Goal: Information Seeking & Learning: Learn about a topic

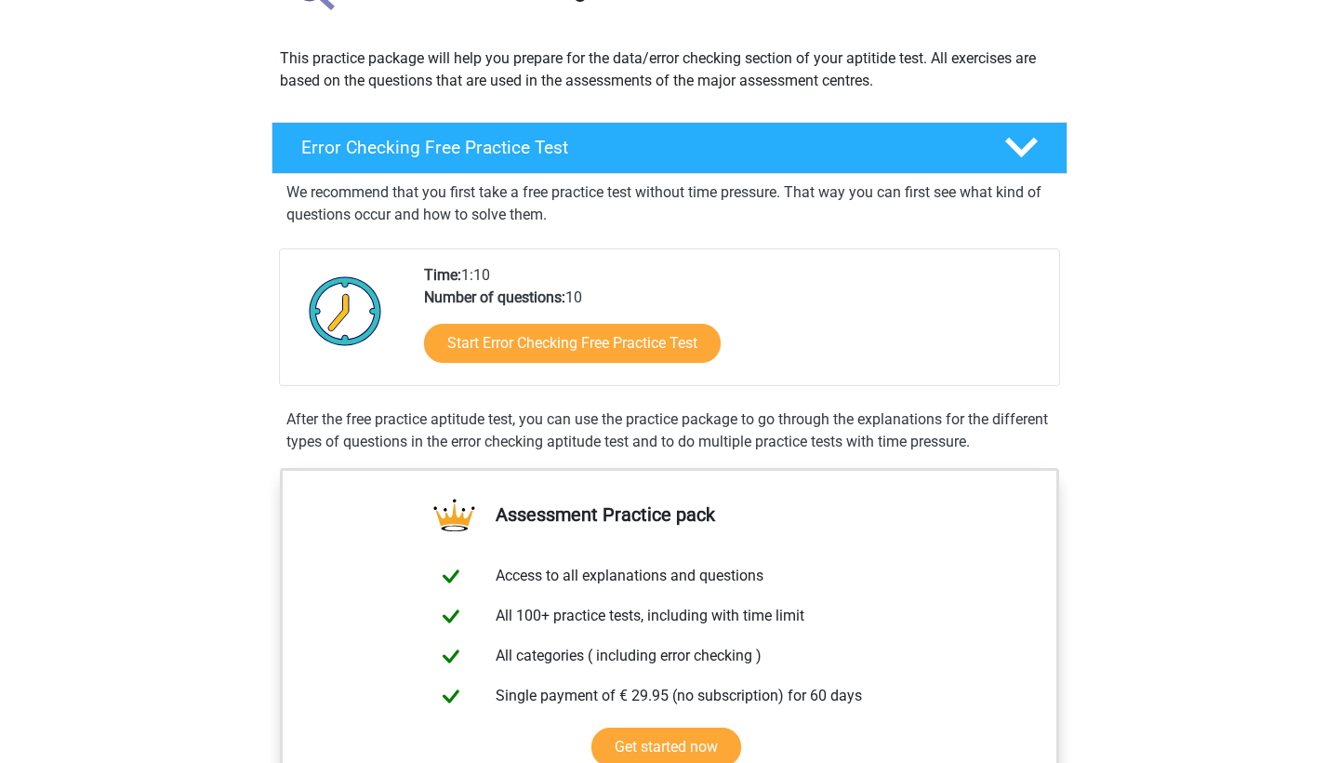
scroll to position [185, 0]
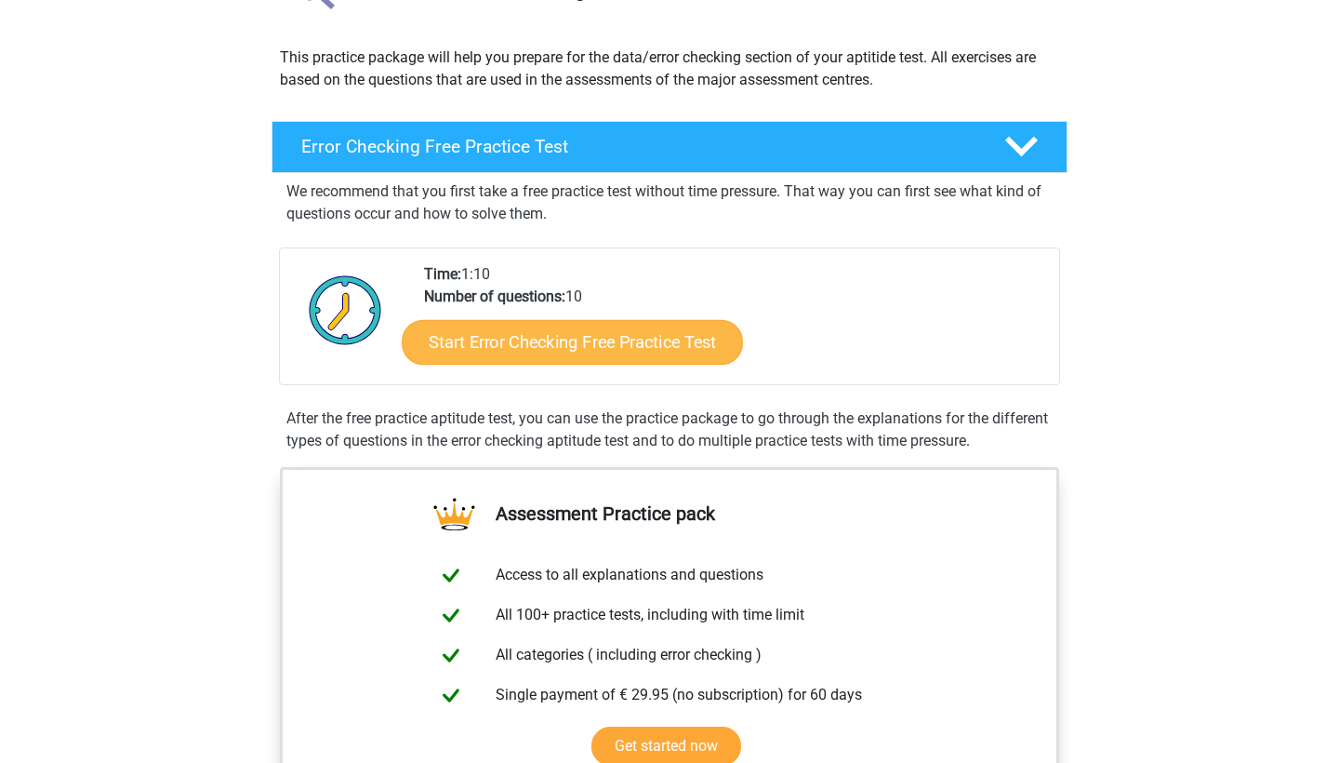
click at [501, 346] on link "Start Error Checking Free Practice Test" at bounding box center [572, 342] width 341 height 45
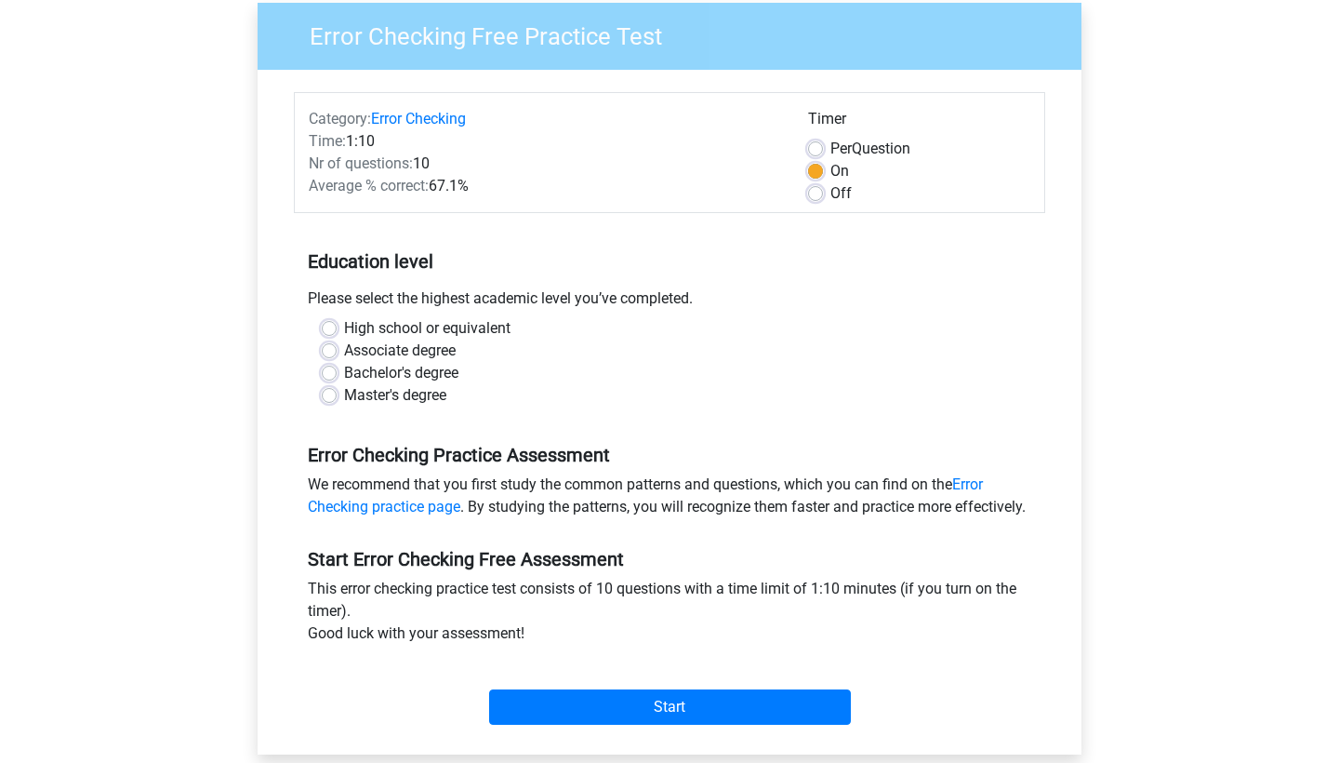
scroll to position [152, 0]
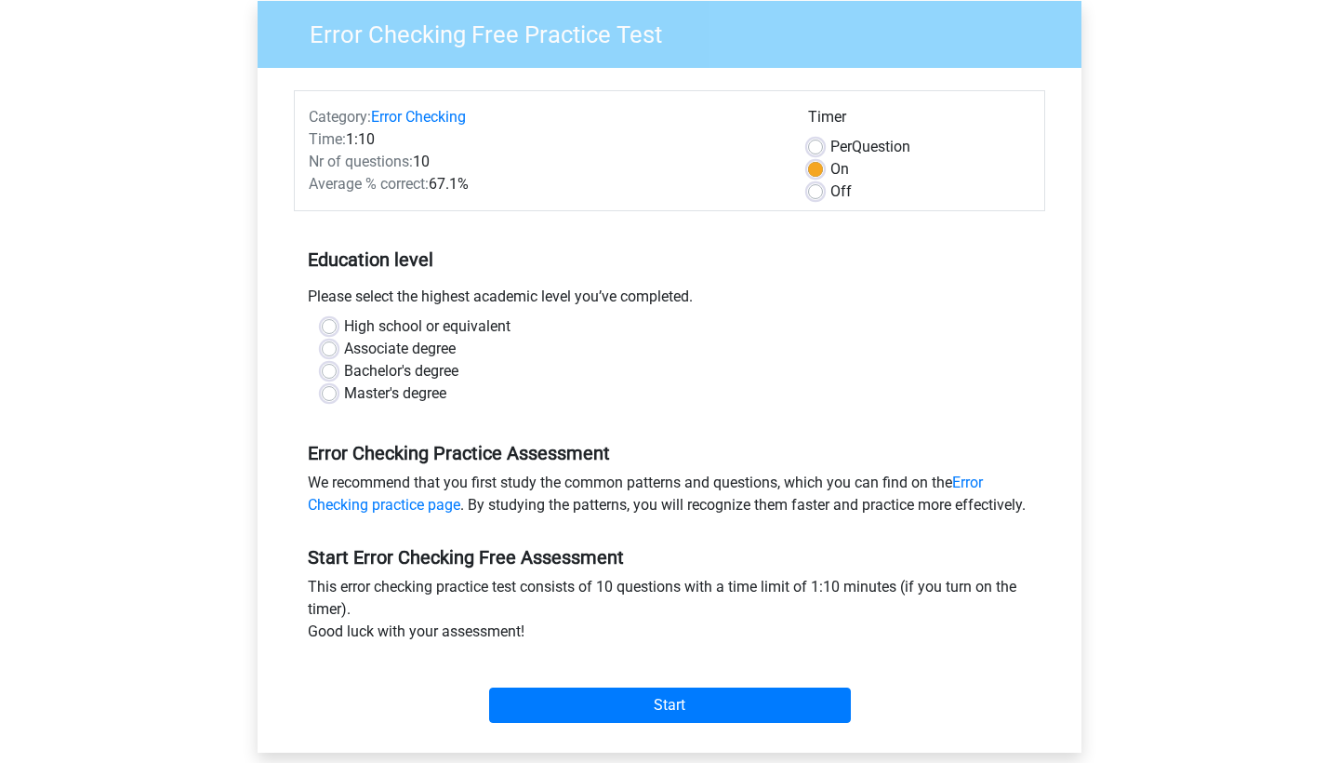
click at [344, 328] on label "High school or equivalent" at bounding box center [427, 326] width 166 height 22
click at [329, 328] on input "High school or equivalent" at bounding box center [329, 324] width 15 height 19
radio input "true"
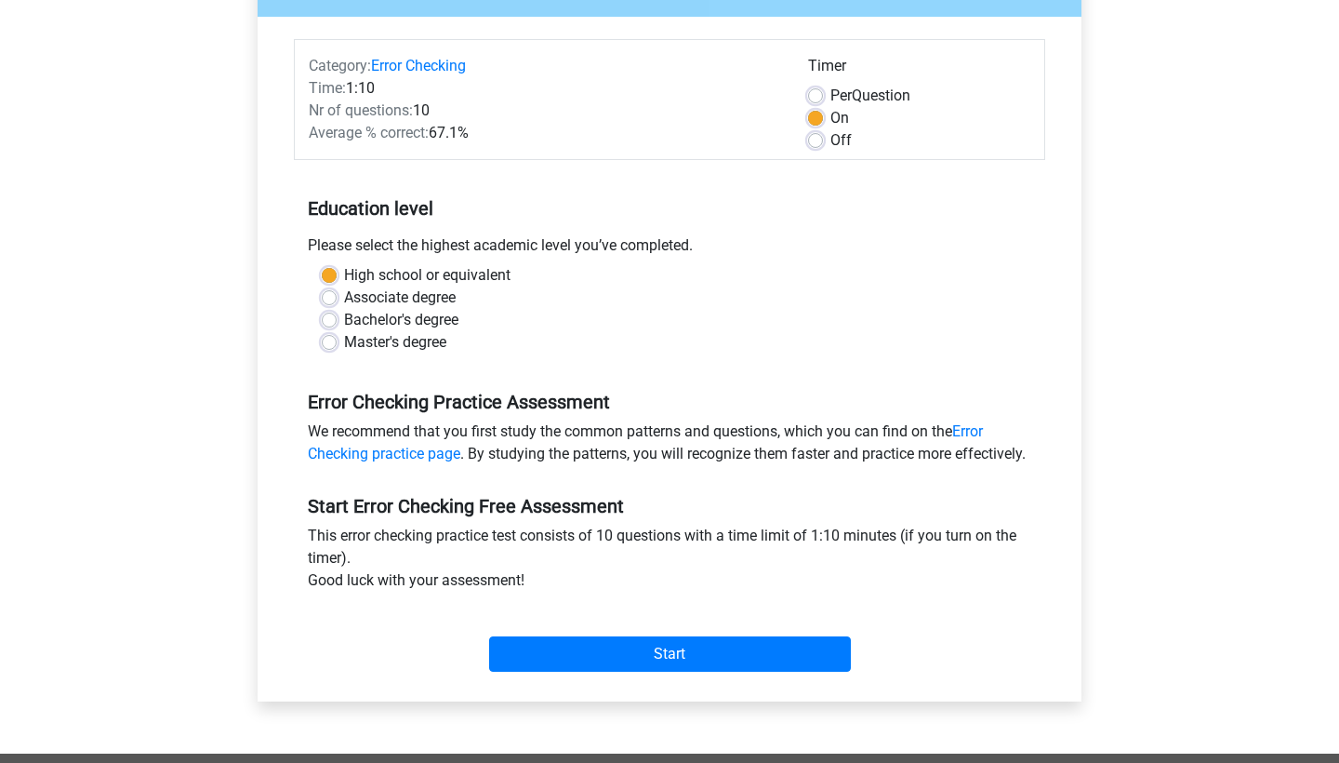
scroll to position [214, 0]
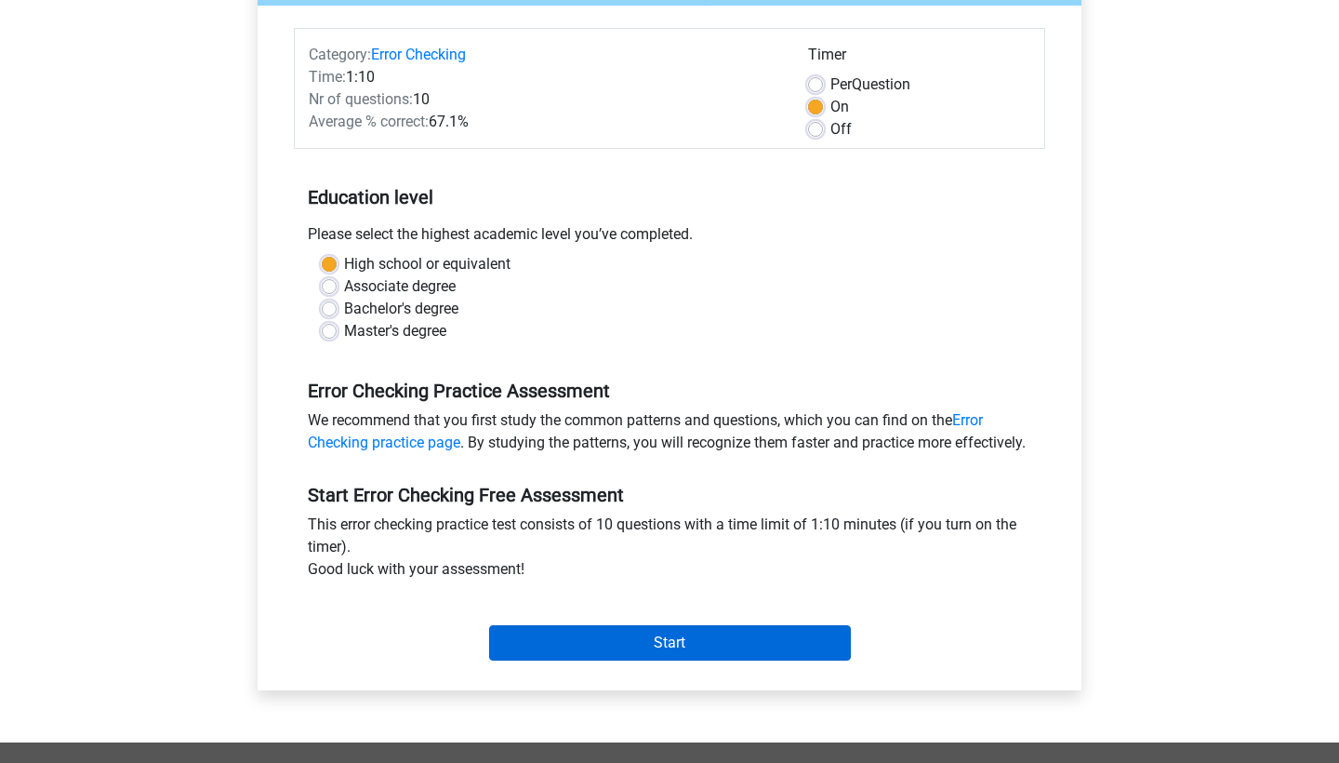
click at [625, 660] on input "Start" at bounding box center [670, 642] width 362 height 35
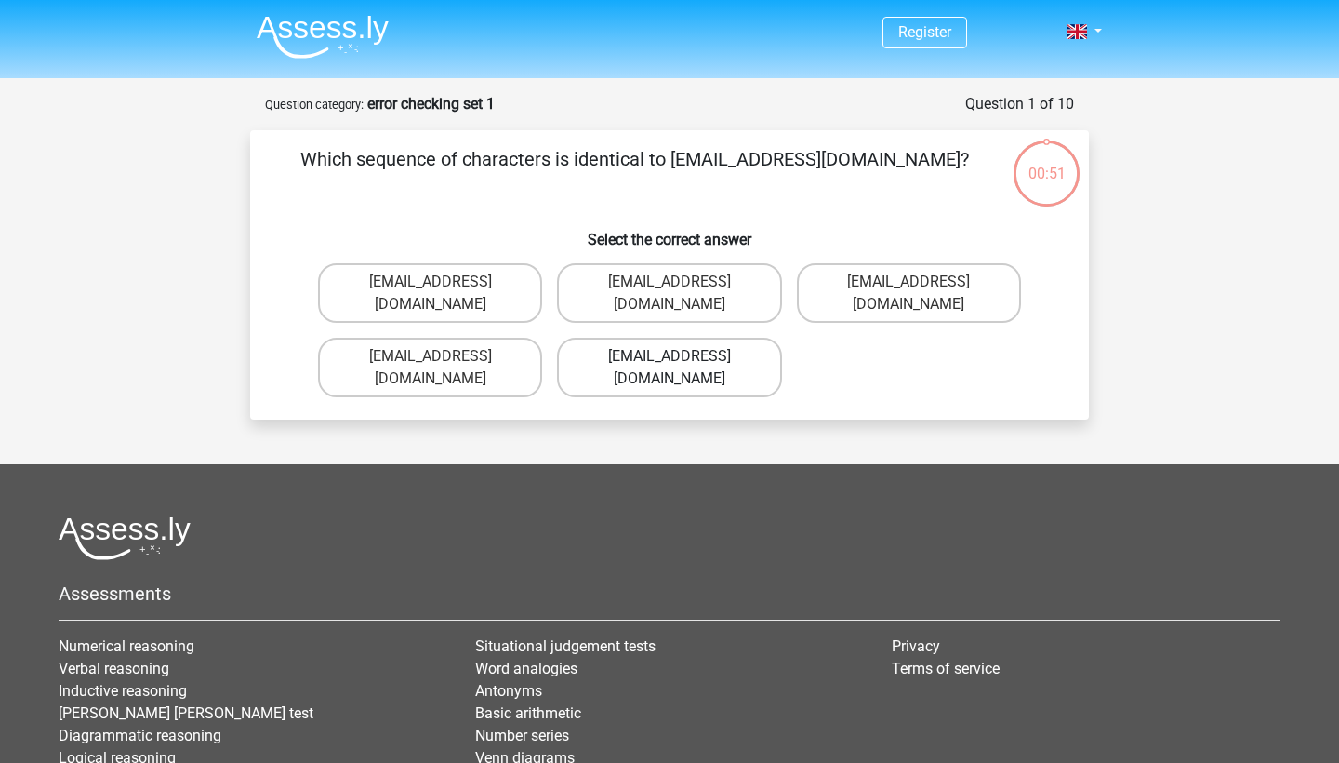
click at [606, 338] on label "[EMAIL_ADDRESS][DOMAIN_NAME]" at bounding box center [669, 368] width 224 height 60
click at [670, 356] on input "[EMAIL_ADDRESS][DOMAIN_NAME]" at bounding box center [676, 362] width 12 height 12
radio input "true"
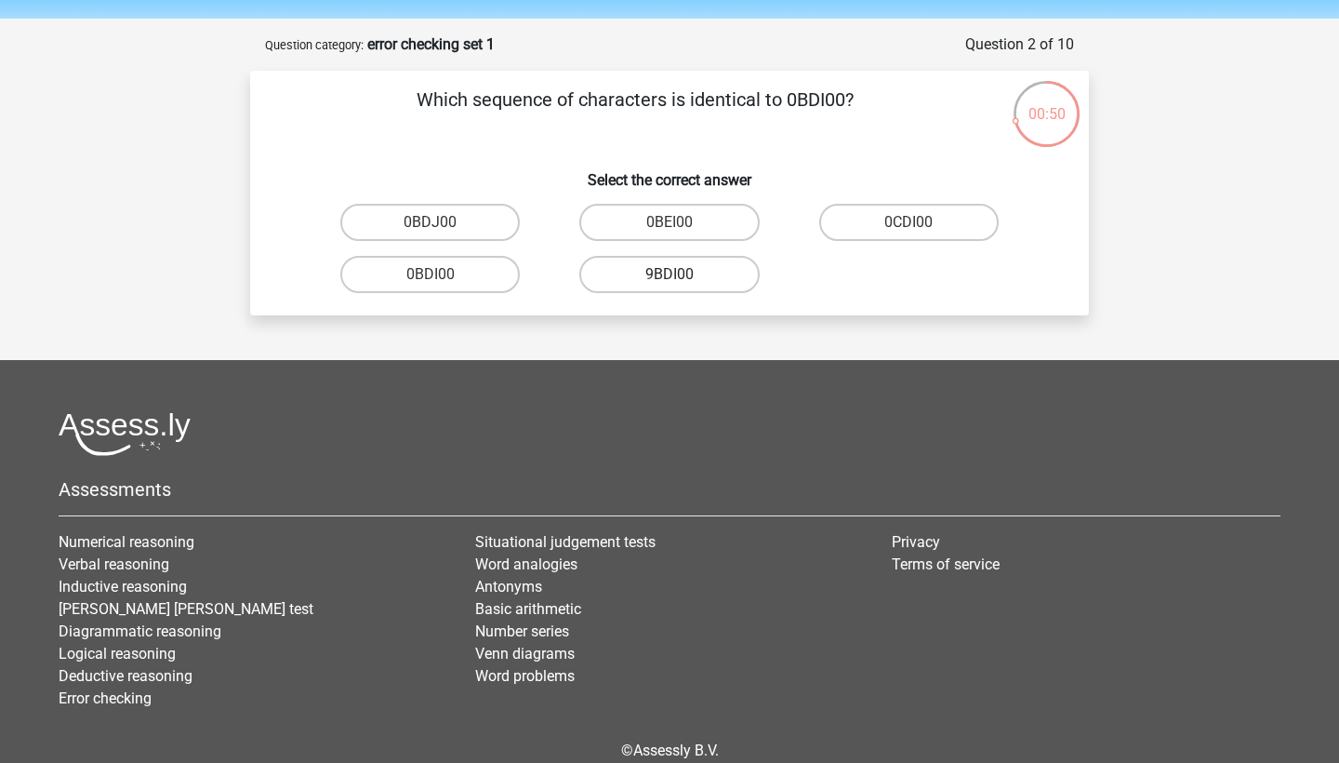
scroll to position [60, 0]
click at [475, 274] on label "0BDI00" at bounding box center [430, 274] width 180 height 37
click at [443, 274] on input "0BDI00" at bounding box center [437, 280] width 12 height 12
radio input "true"
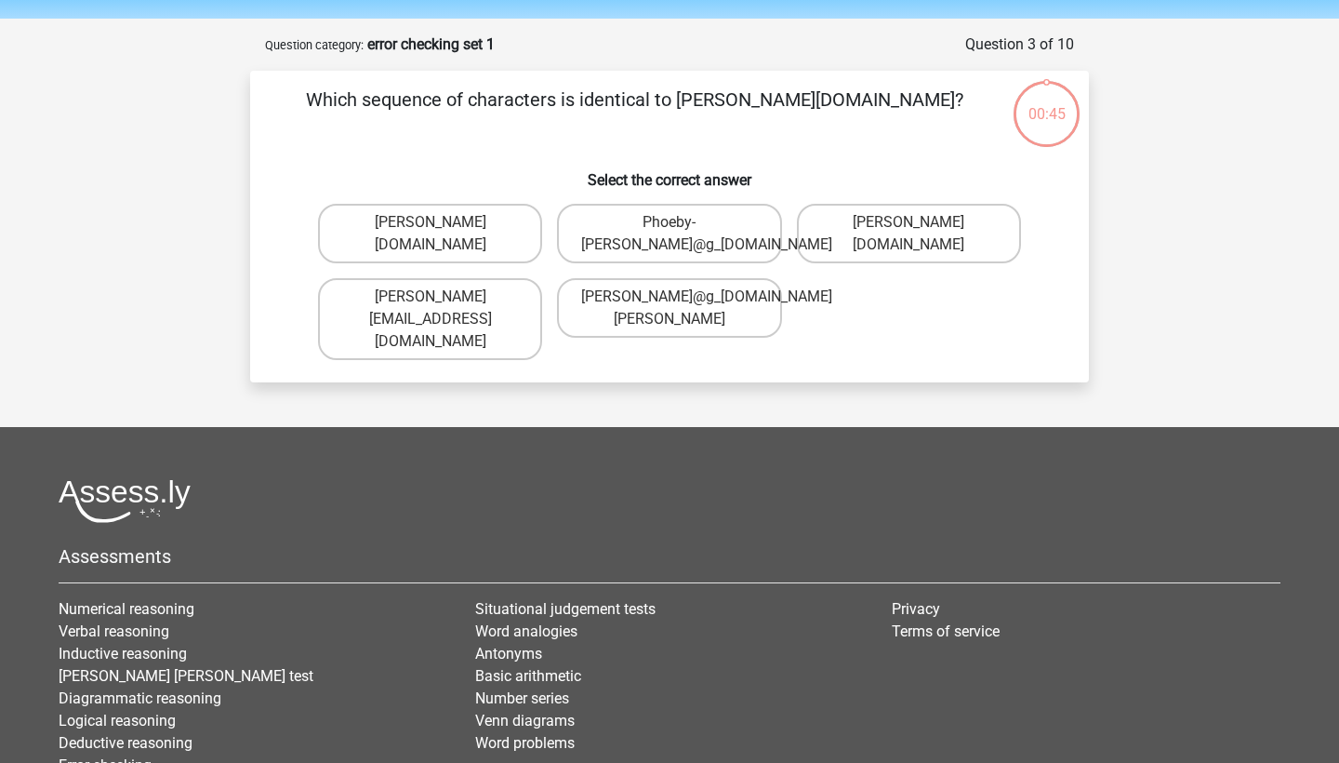
scroll to position [93, 0]
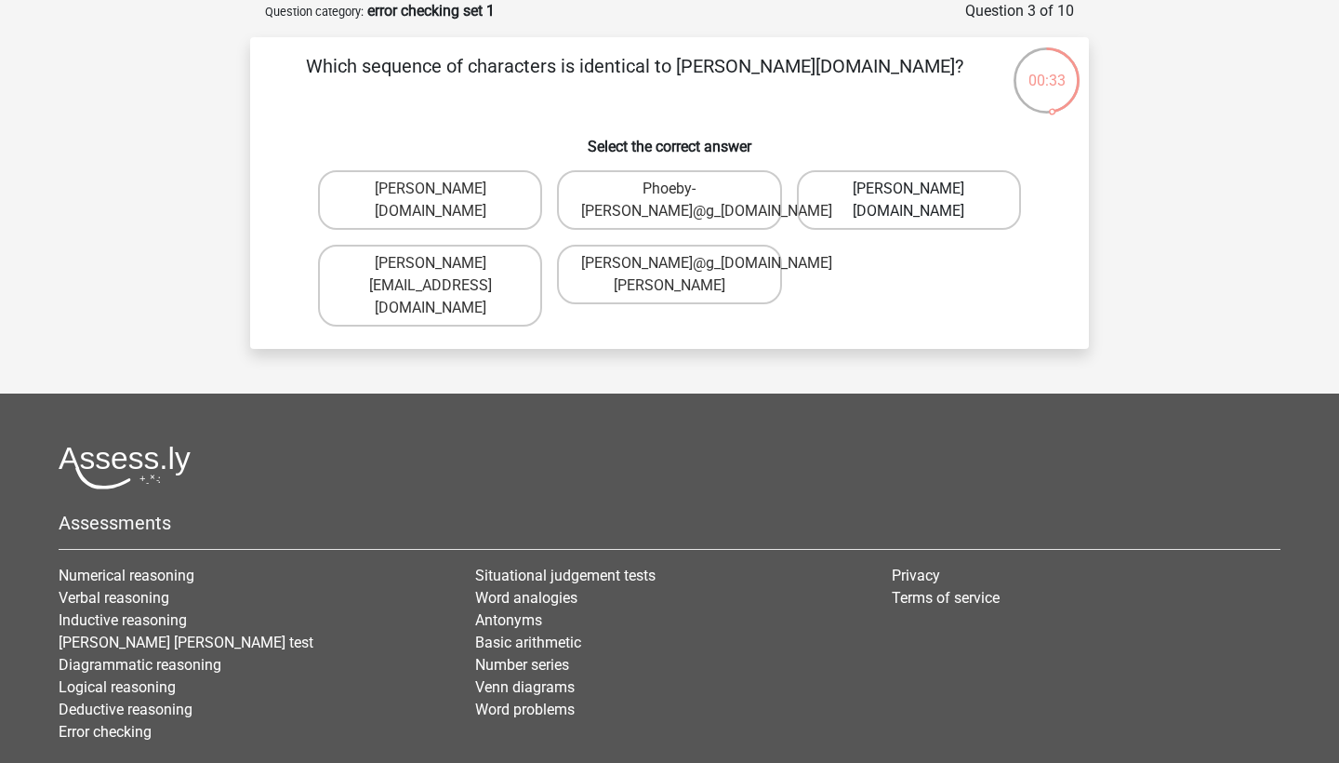
click at [869, 189] on label "Phoebe-Patterson@g_mail.gr" at bounding box center [909, 200] width 224 height 60
click at [909, 189] on input "Phoebe-Patterson@g_mail.gr" at bounding box center [915, 195] width 12 height 12
radio input "true"
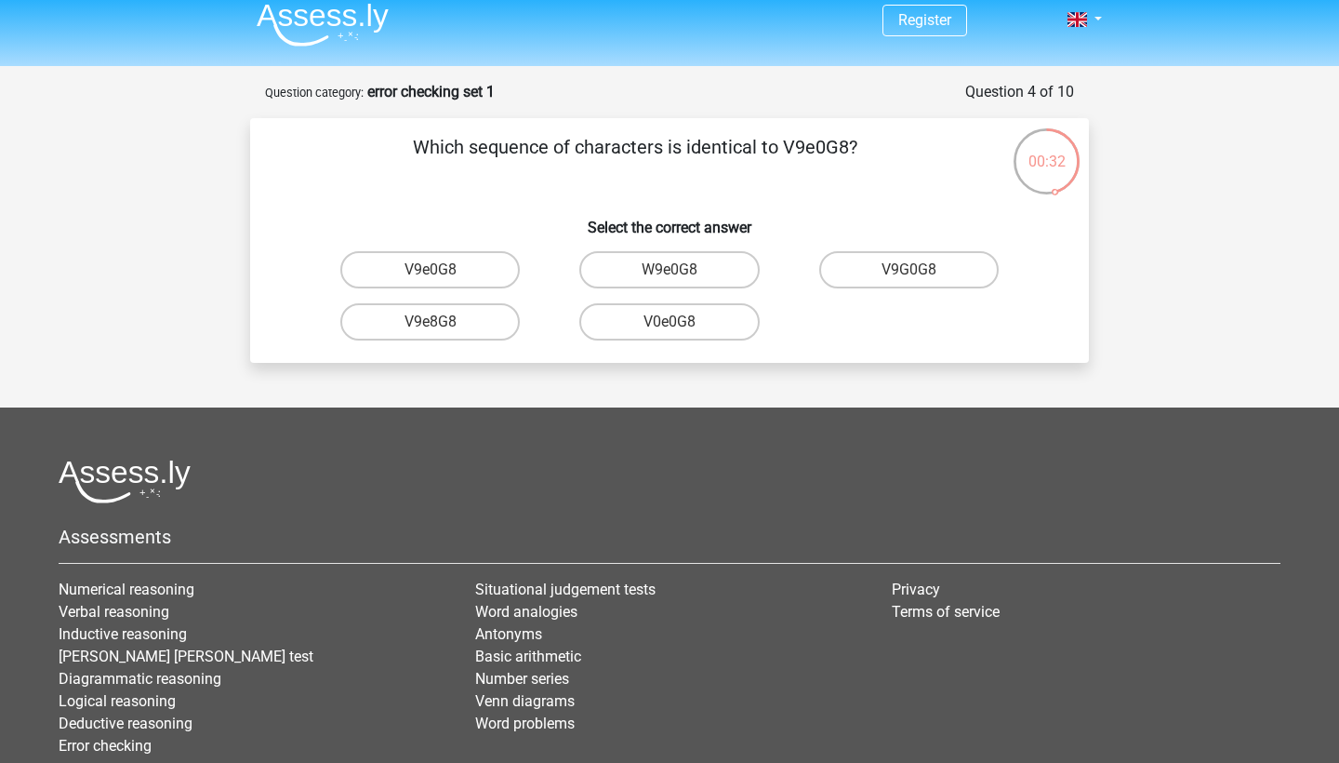
scroll to position [0, 0]
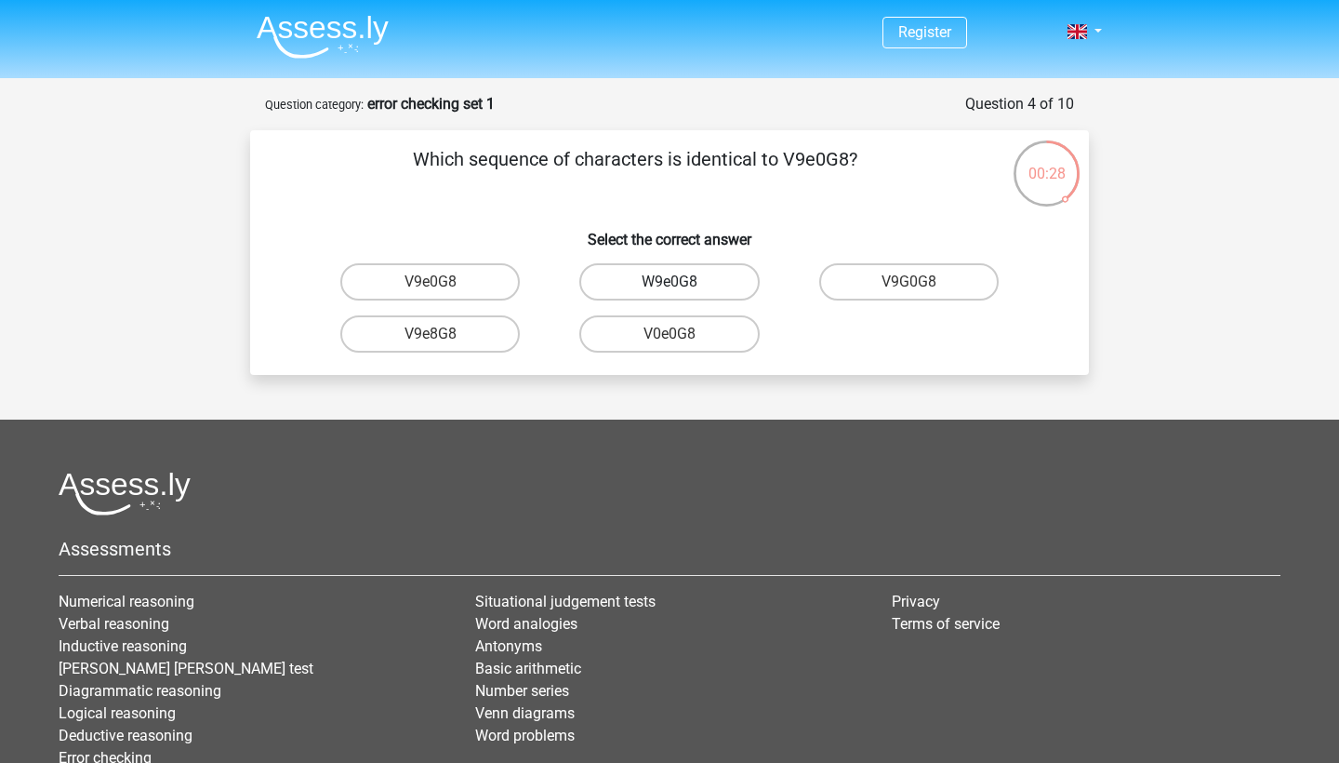
click at [726, 273] on label "W9e0G8" at bounding box center [669, 281] width 180 height 37
click at [682, 282] on input "W9e0G8" at bounding box center [676, 288] width 12 height 12
radio input "true"
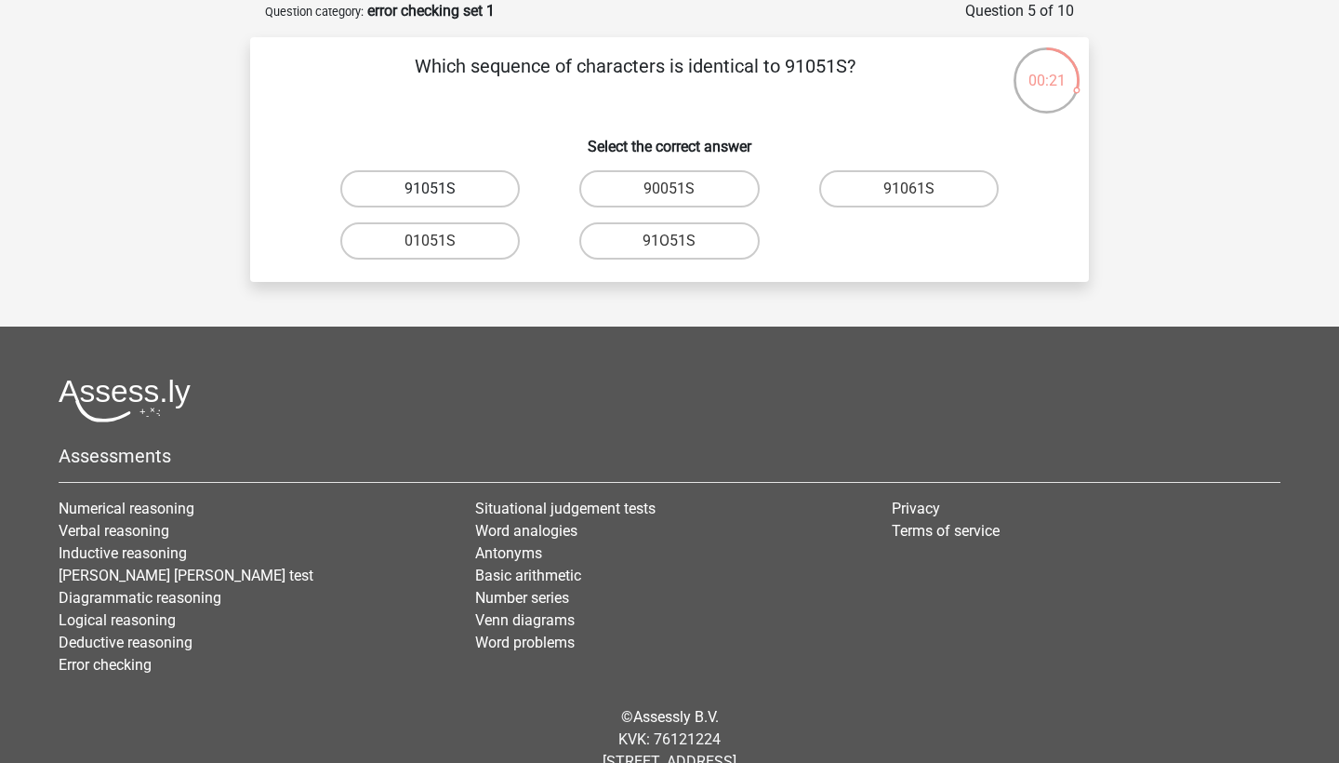
click at [472, 192] on label "91051S" at bounding box center [430, 188] width 180 height 37
click at [443, 192] on input "91051S" at bounding box center [437, 195] width 12 height 12
radio input "true"
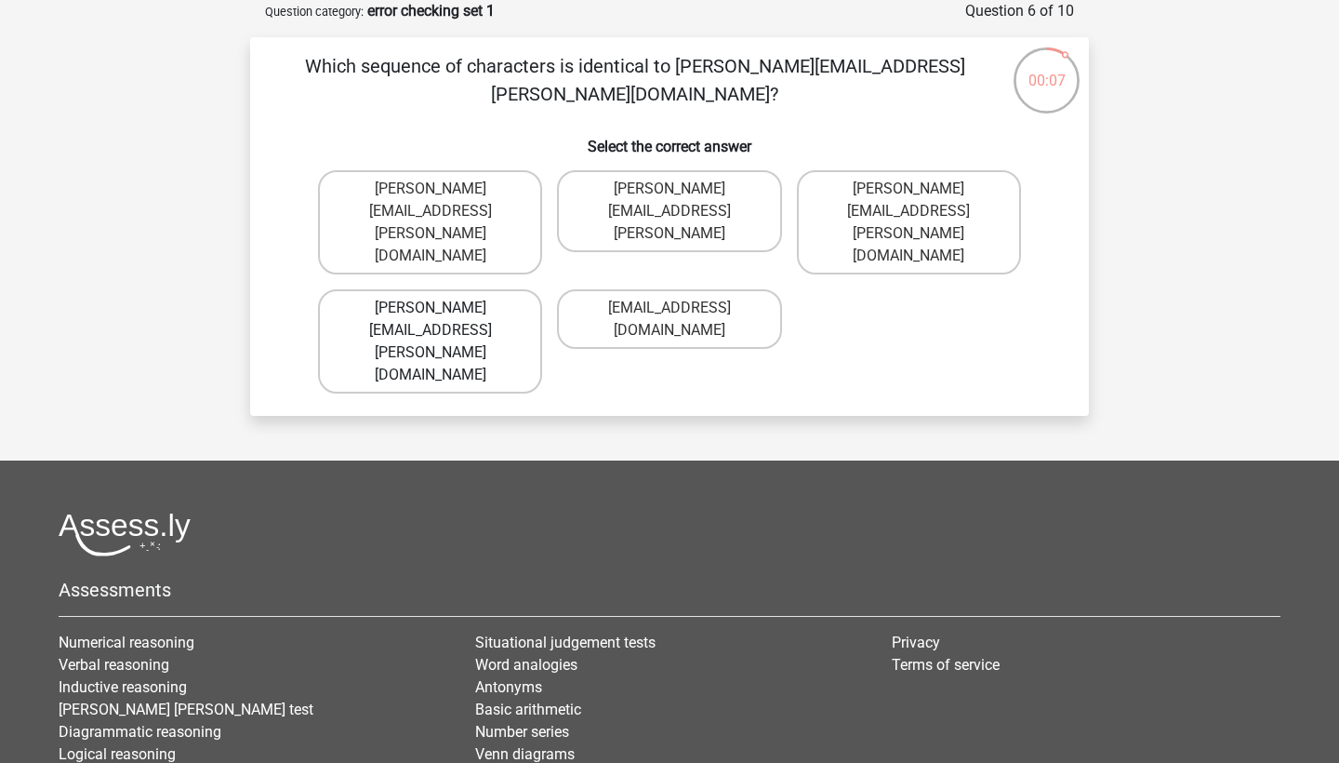
click at [465, 289] on label "Connor.Paterson@mailme.com" at bounding box center [430, 341] width 224 height 104
click at [443, 308] on input "Connor.Paterson@mailme.com" at bounding box center [437, 314] width 12 height 12
radio input "true"
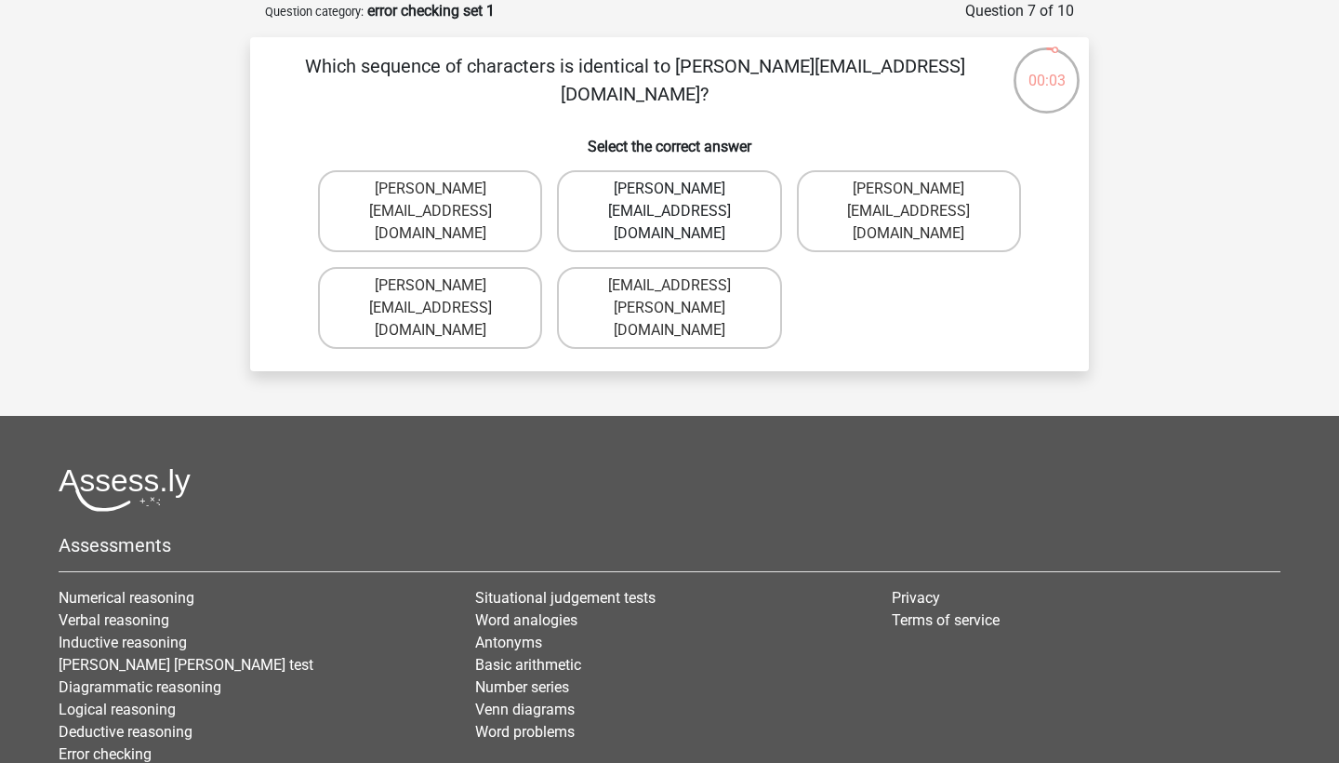
click at [629, 204] on label "Ava-Carroll@mailme.uk.com" at bounding box center [669, 211] width 224 height 82
click at [670, 201] on input "Ava-Carroll@mailme.uk.com" at bounding box center [676, 195] width 12 height 12
radio input "true"
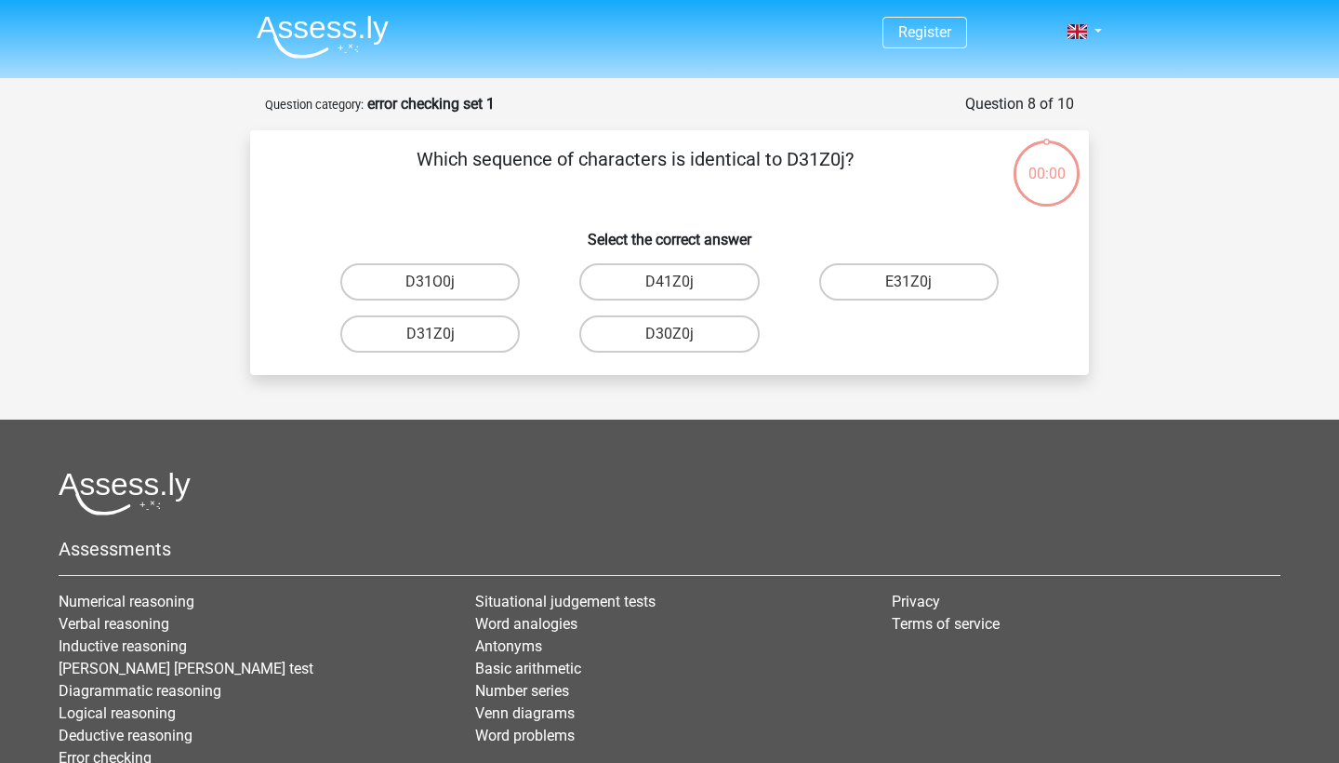
scroll to position [93, 0]
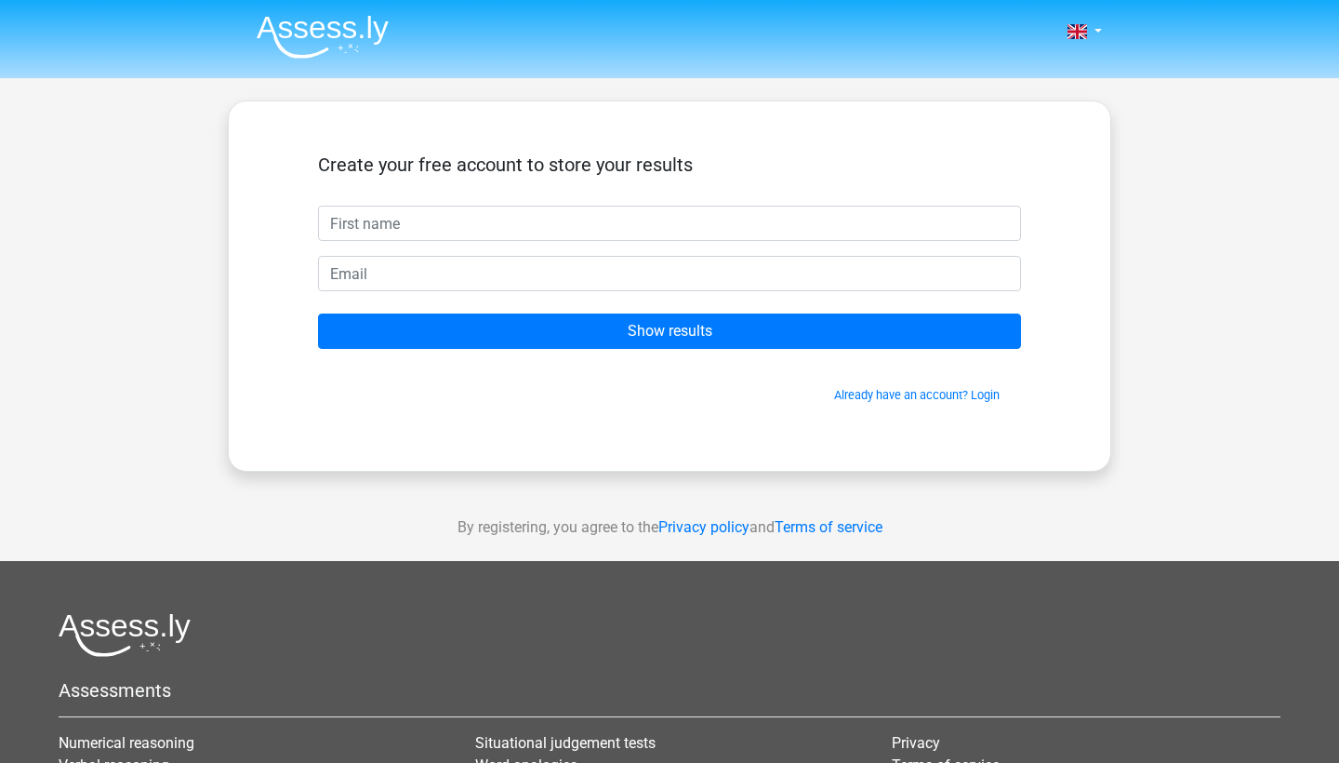
scroll to position [93, 0]
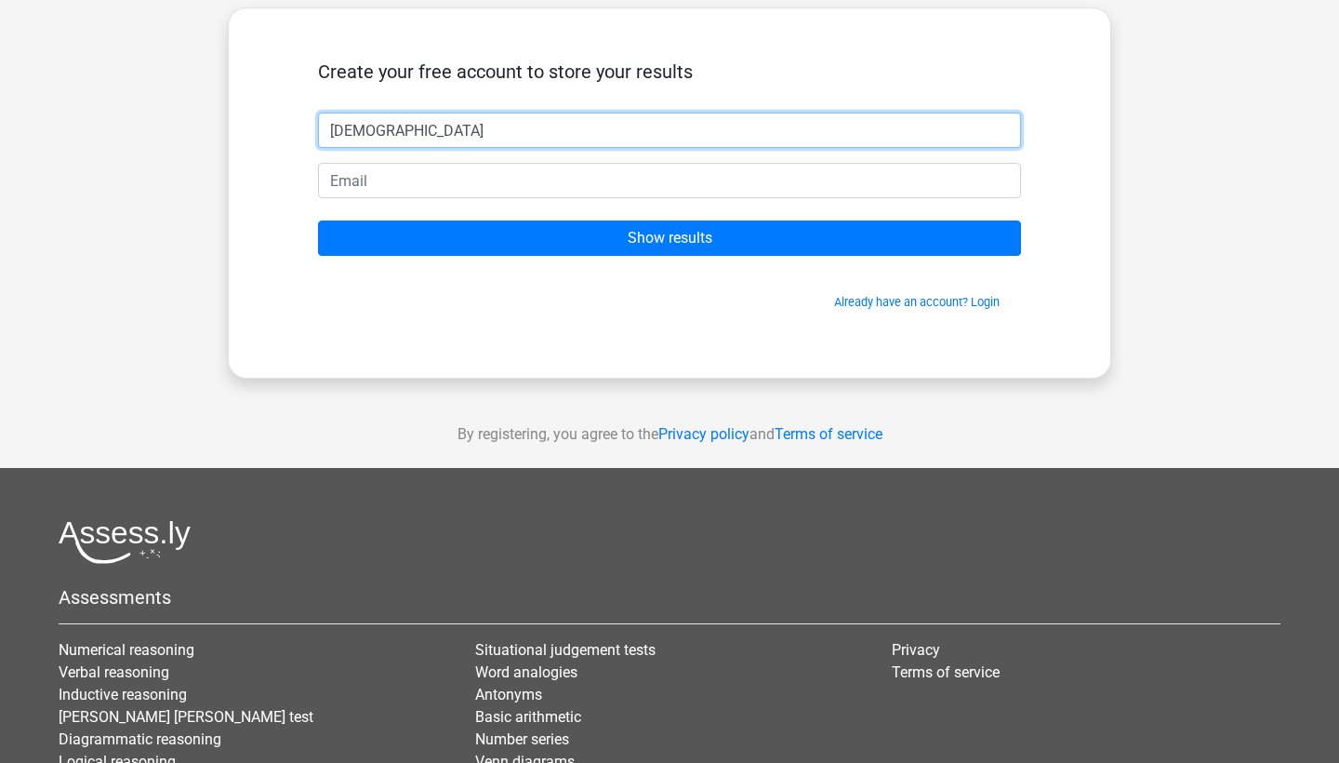
type input "[DEMOGRAPHIC_DATA]"
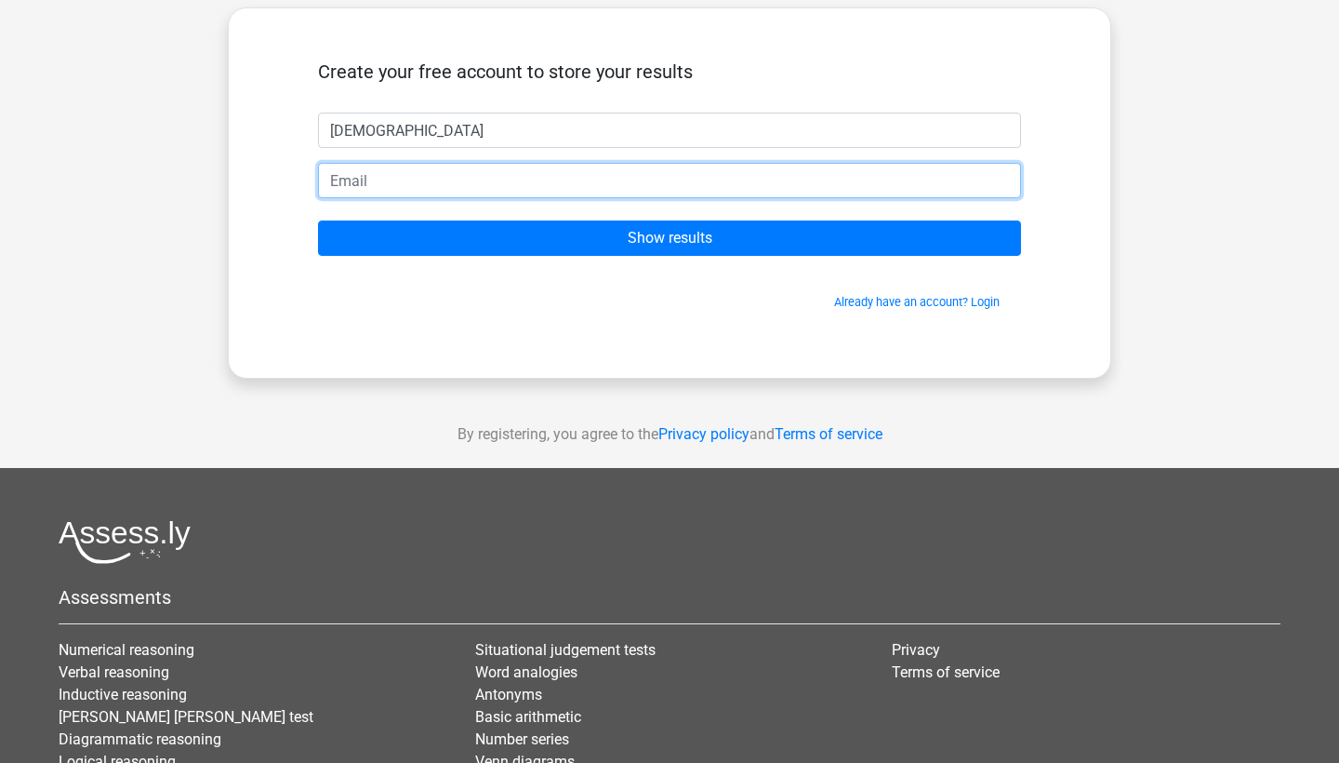
type input "[EMAIL_ADDRESS][DOMAIN_NAME]"
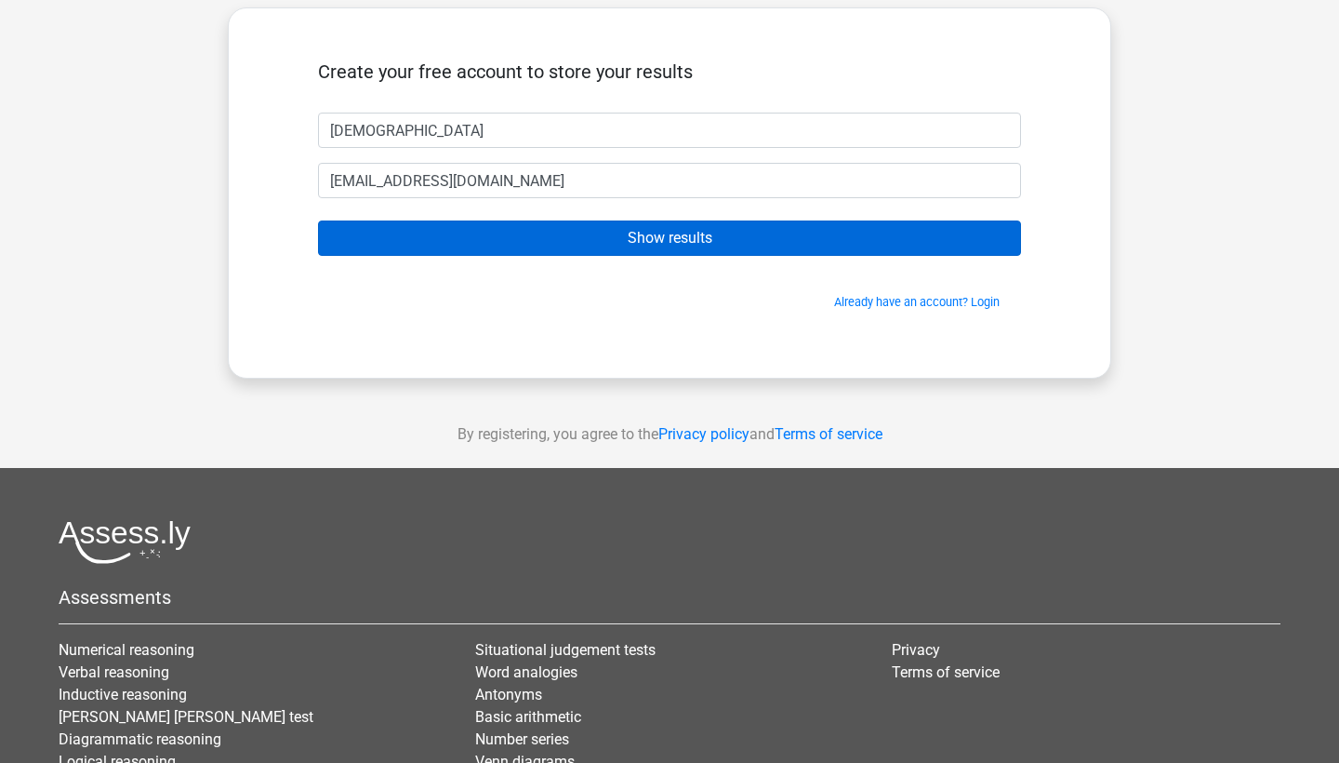
click at [585, 241] on input "Show results" at bounding box center [669, 237] width 703 height 35
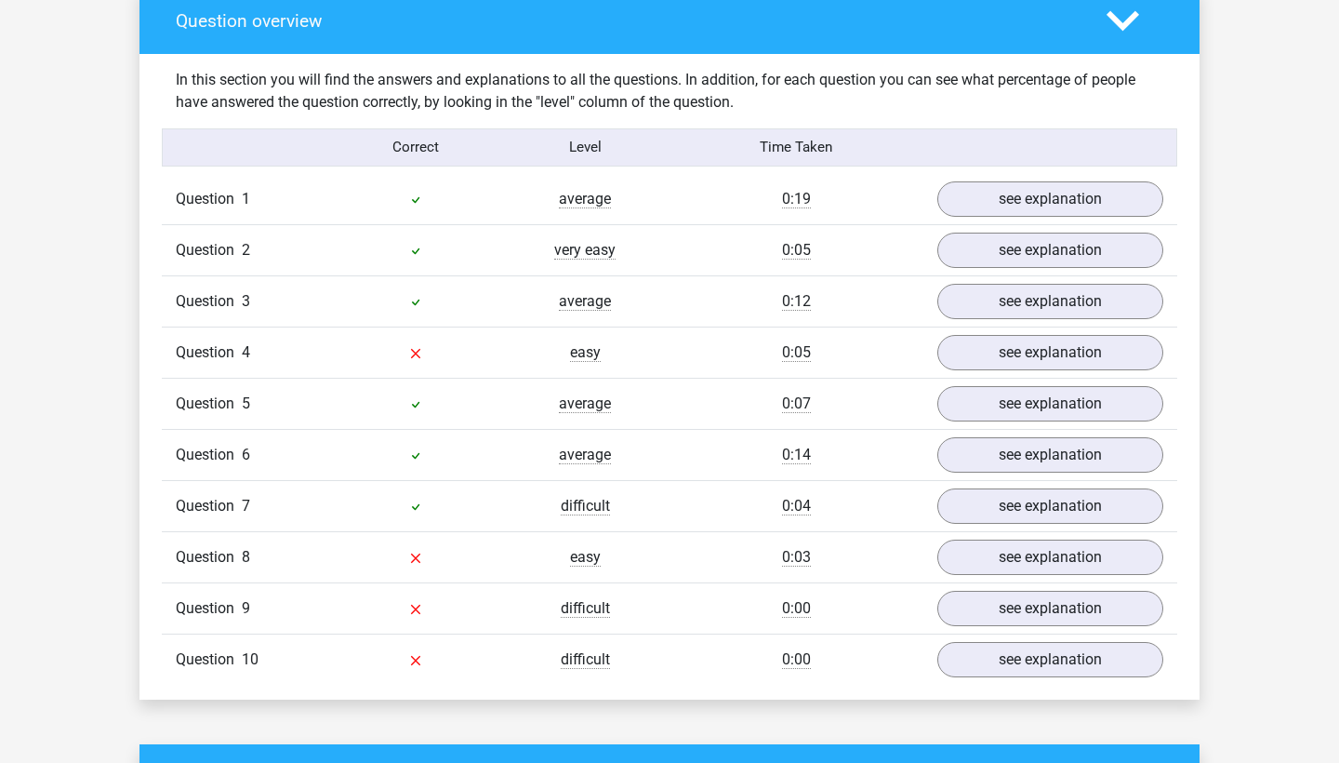
scroll to position [1388, 0]
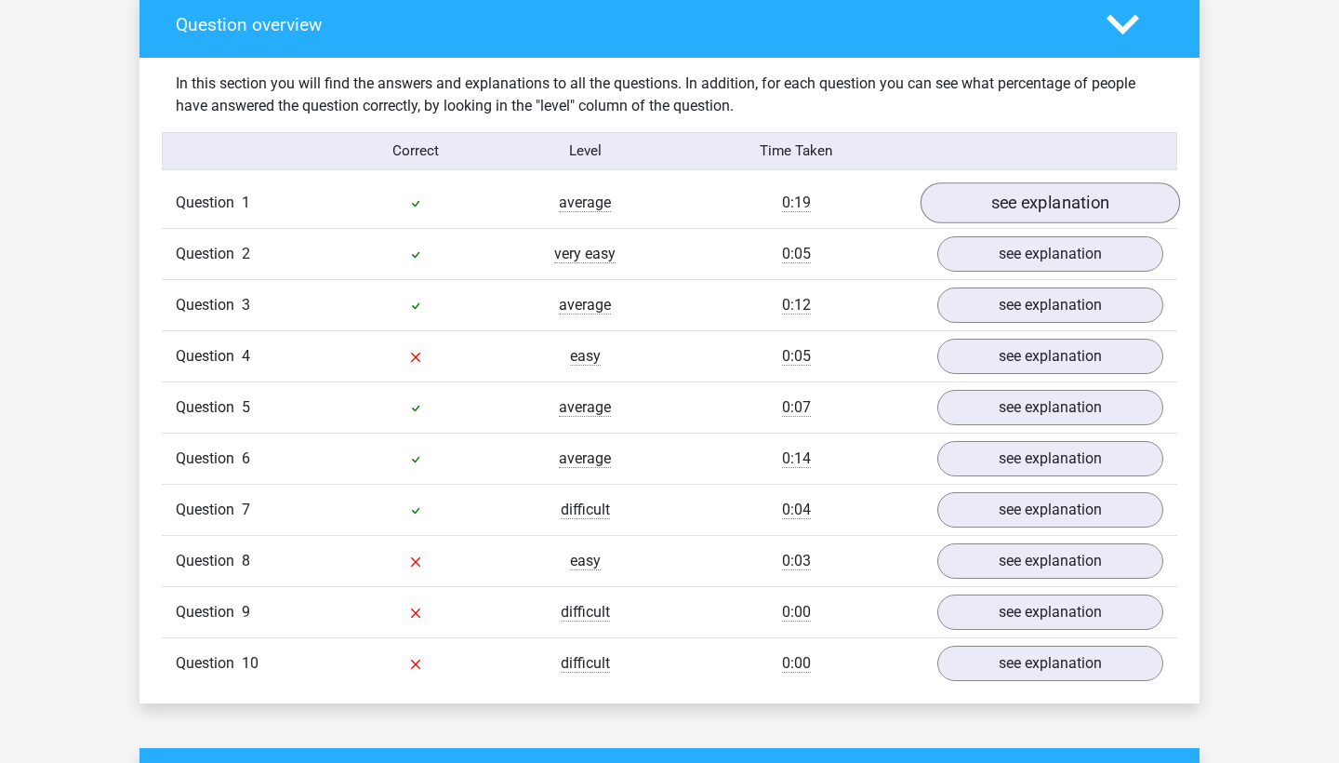
click at [978, 208] on link "see explanation" at bounding box center [1050, 202] width 259 height 41
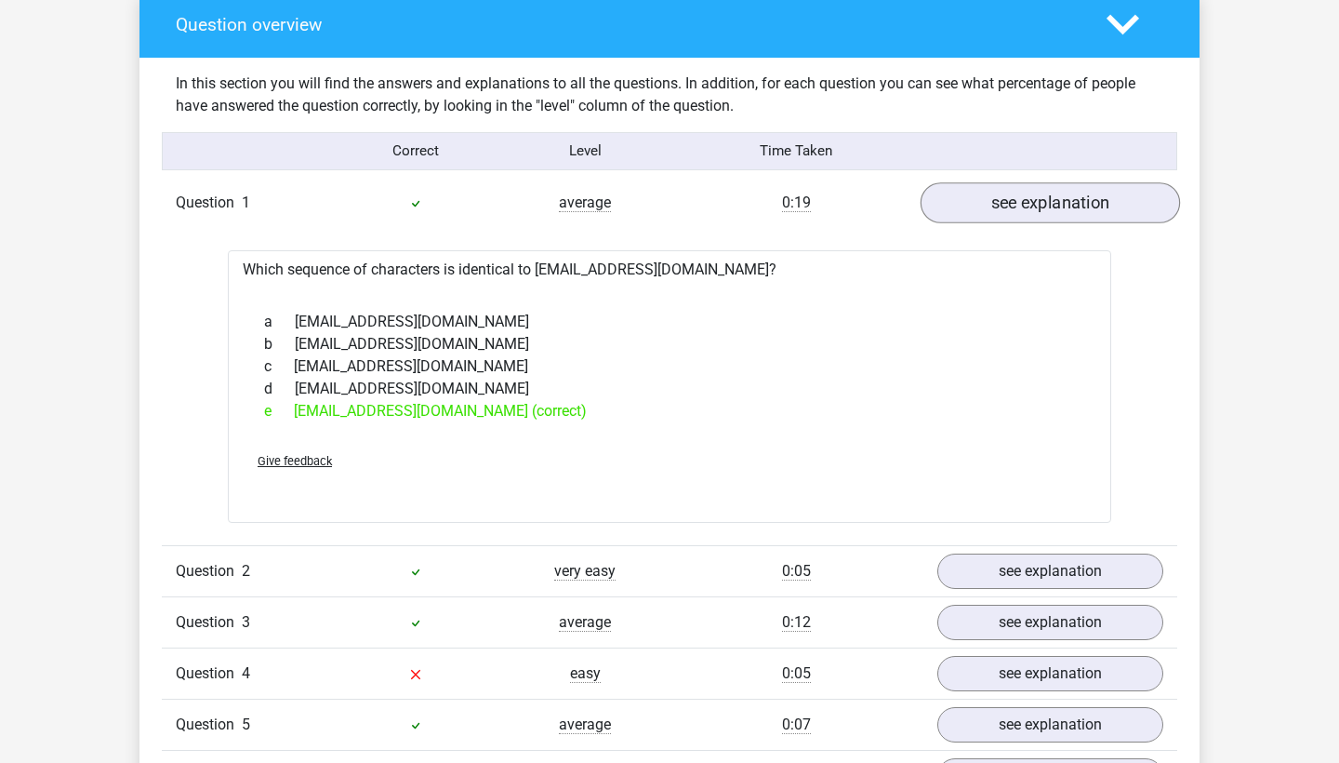
click at [978, 208] on link "see explanation" at bounding box center [1050, 202] width 259 height 41
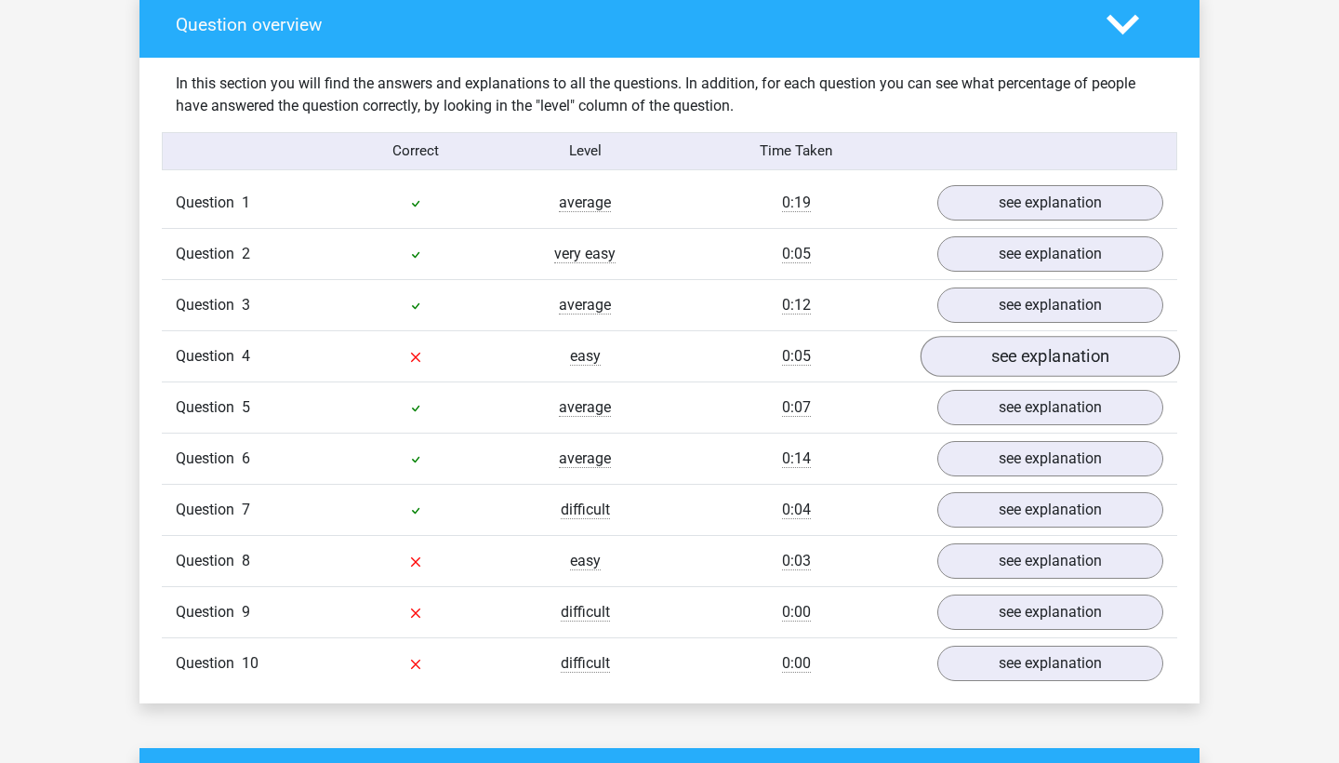
click at [983, 344] on link "see explanation" at bounding box center [1050, 356] width 259 height 41
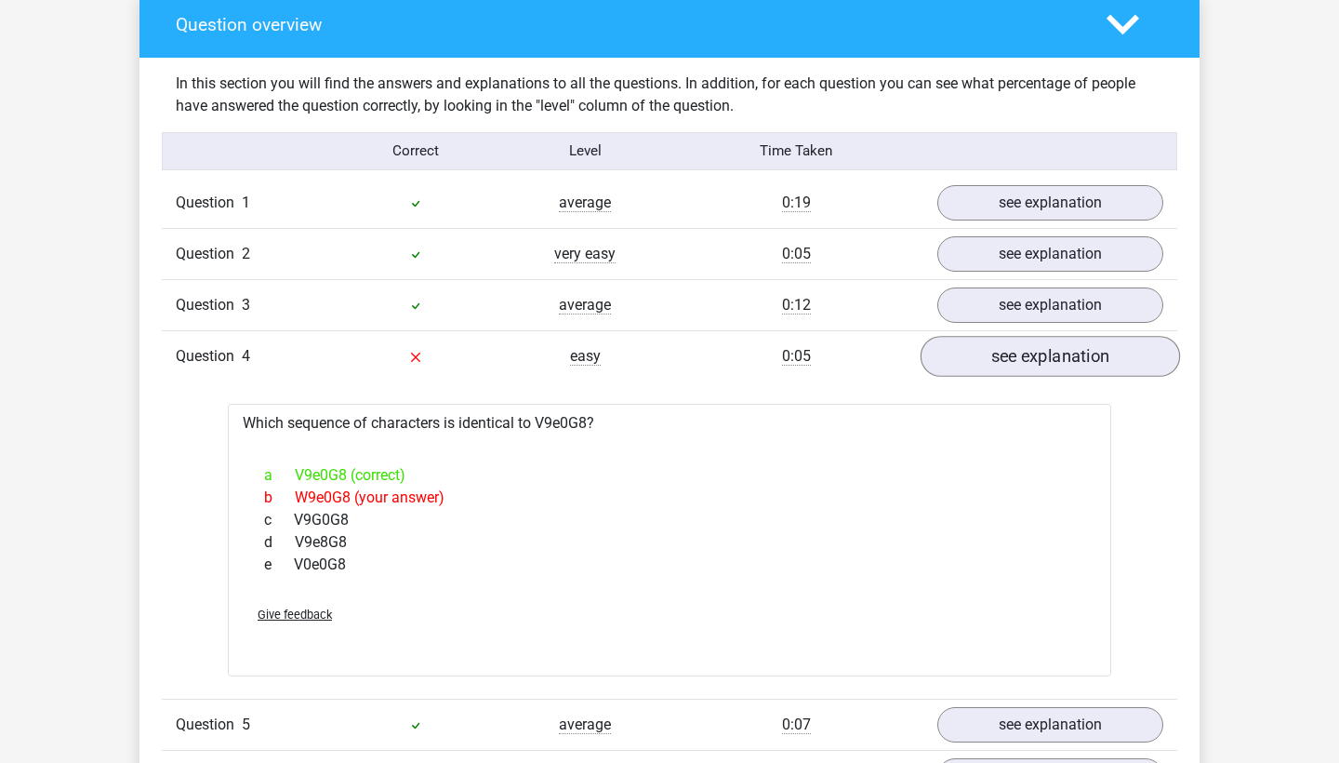
click at [983, 344] on link "see explanation" at bounding box center [1050, 356] width 259 height 41
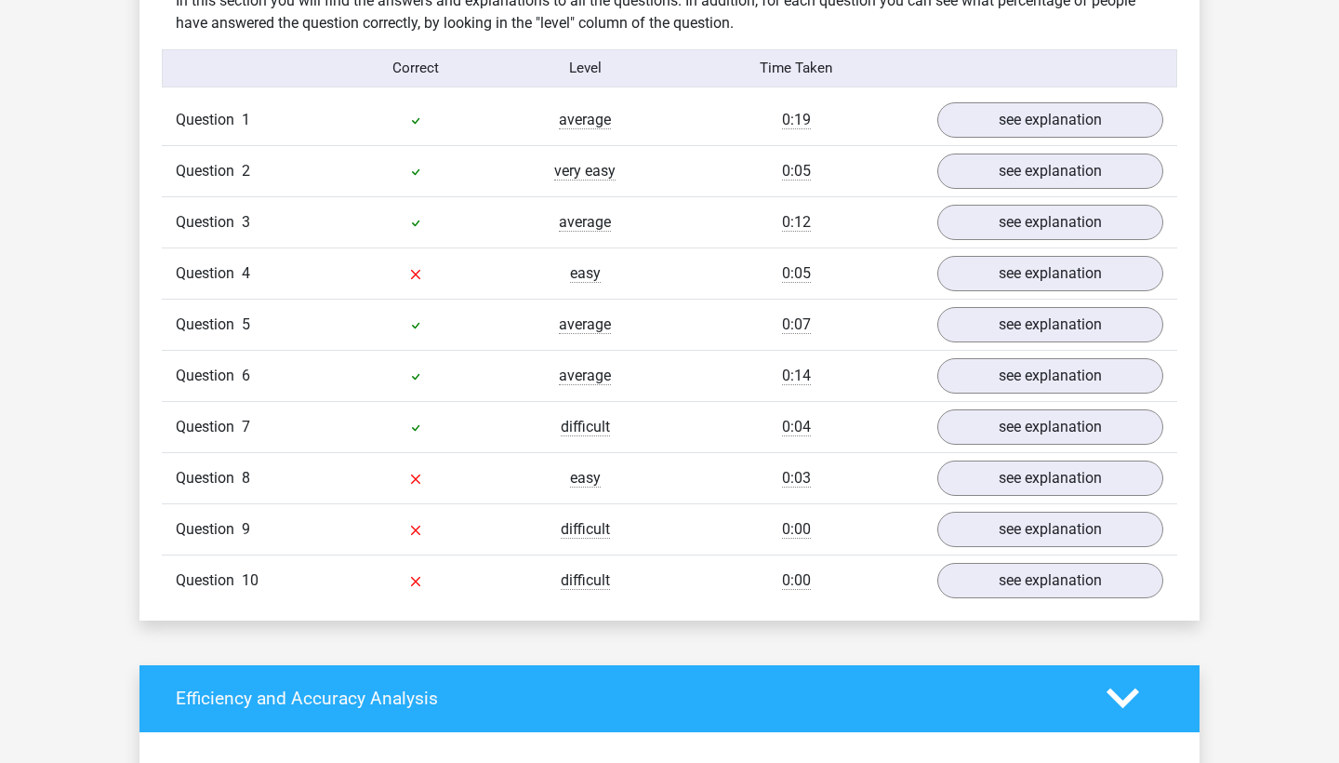
scroll to position [1473, 0]
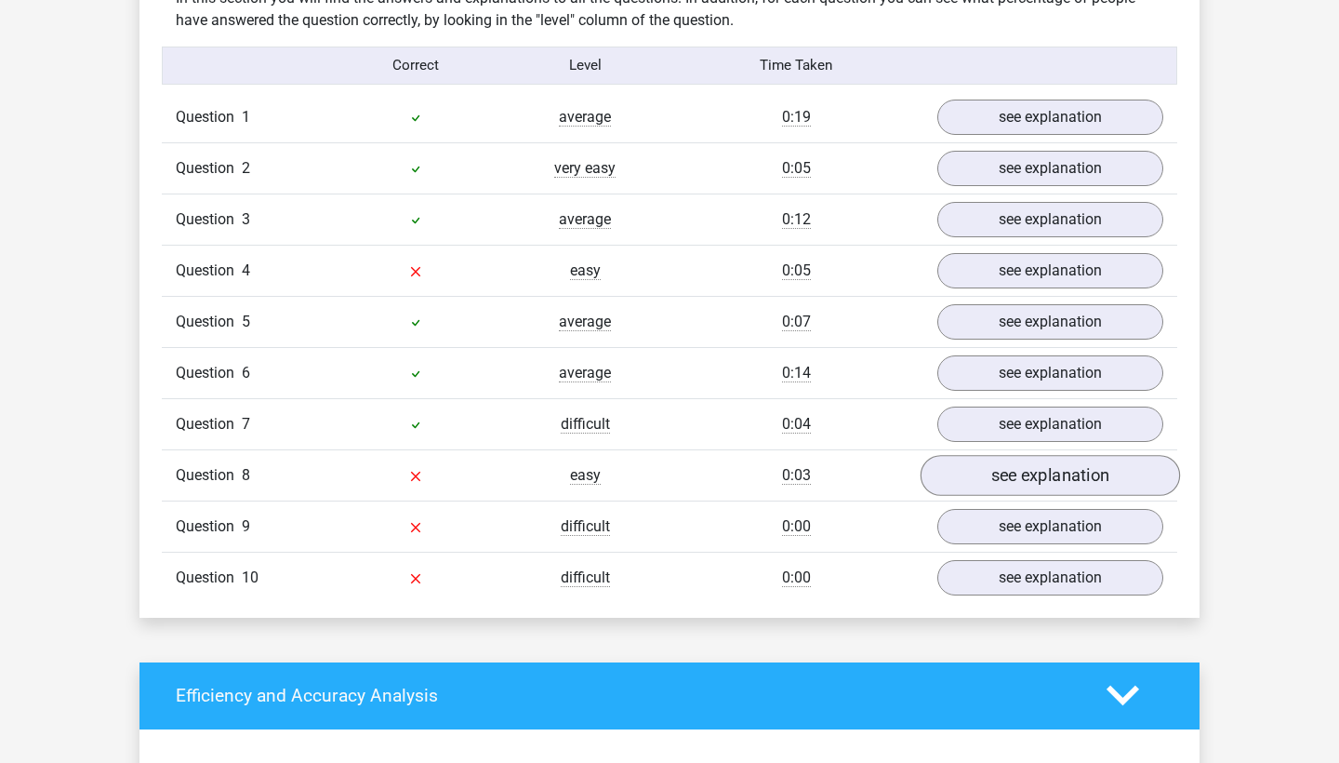
click at [959, 481] on link "see explanation" at bounding box center [1050, 475] width 259 height 41
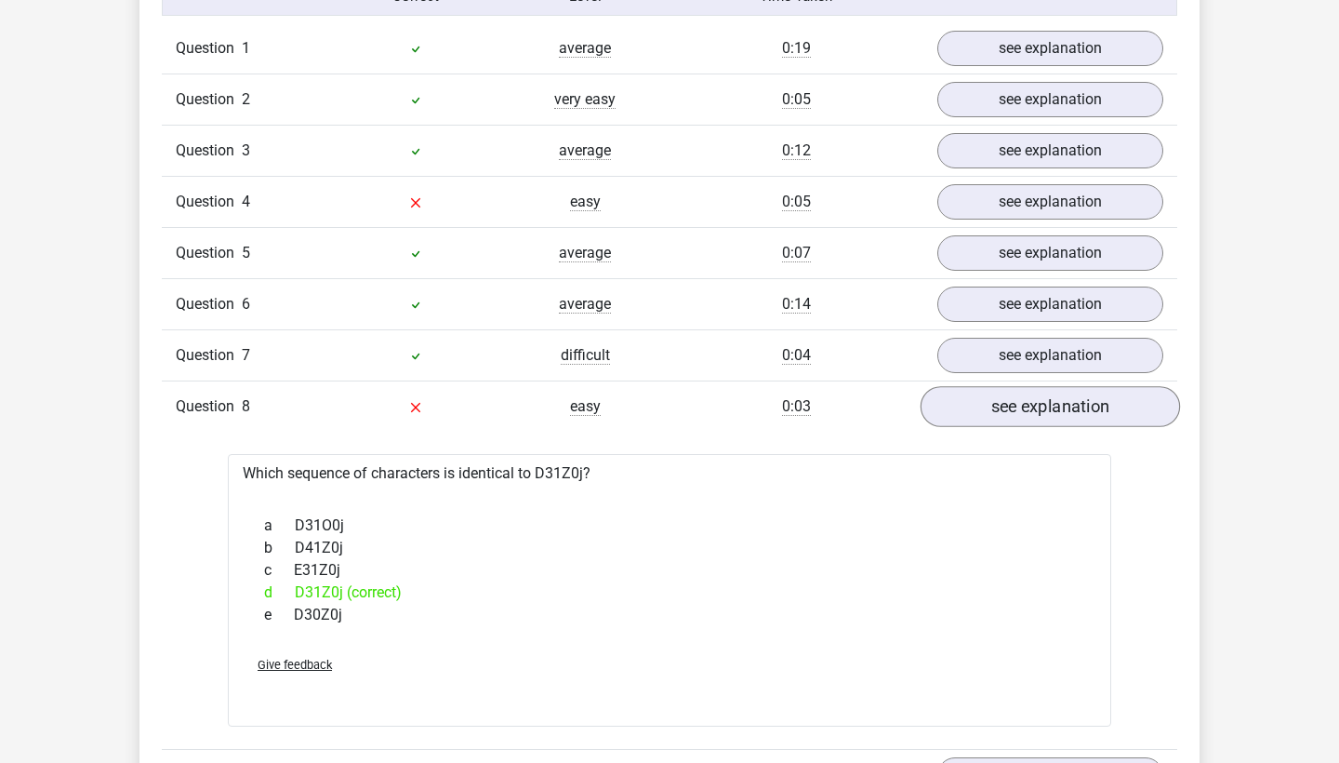
scroll to position [1550, 0]
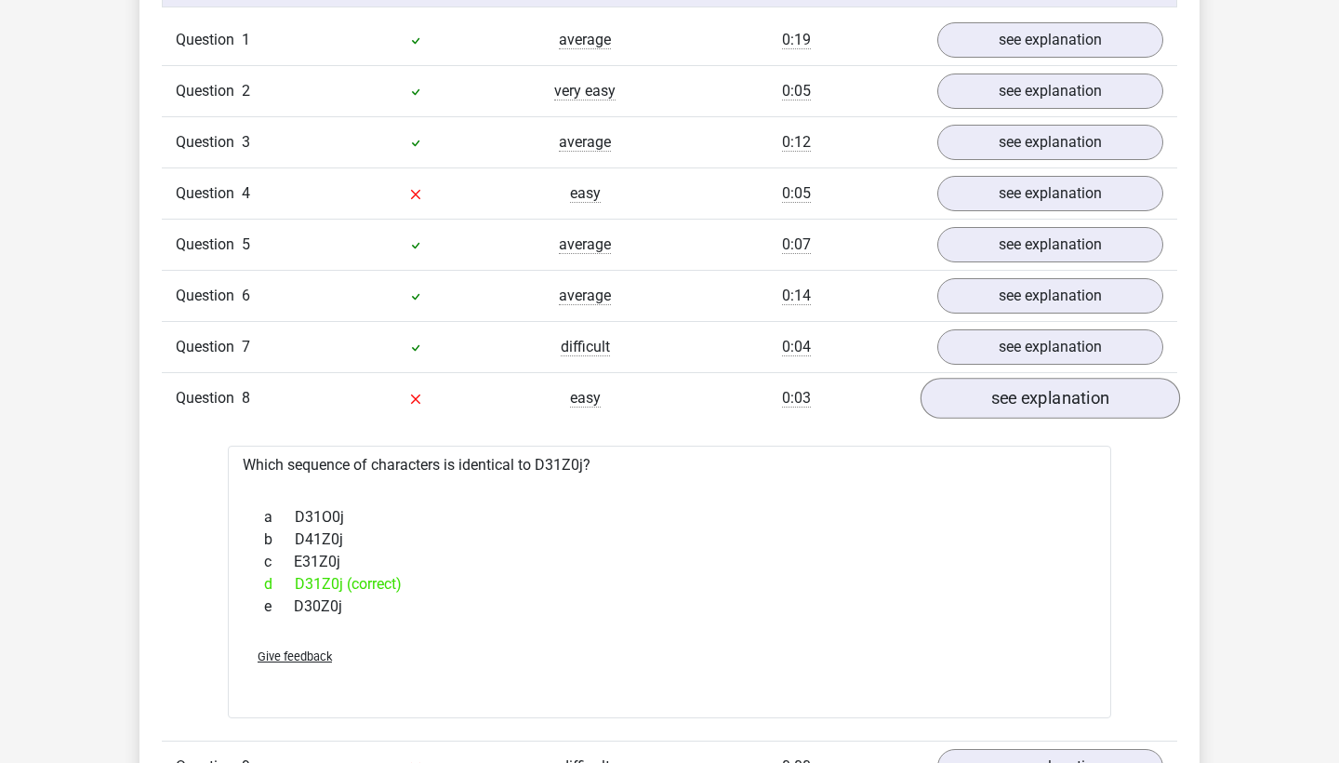
click at [1018, 414] on link "see explanation" at bounding box center [1050, 398] width 259 height 41
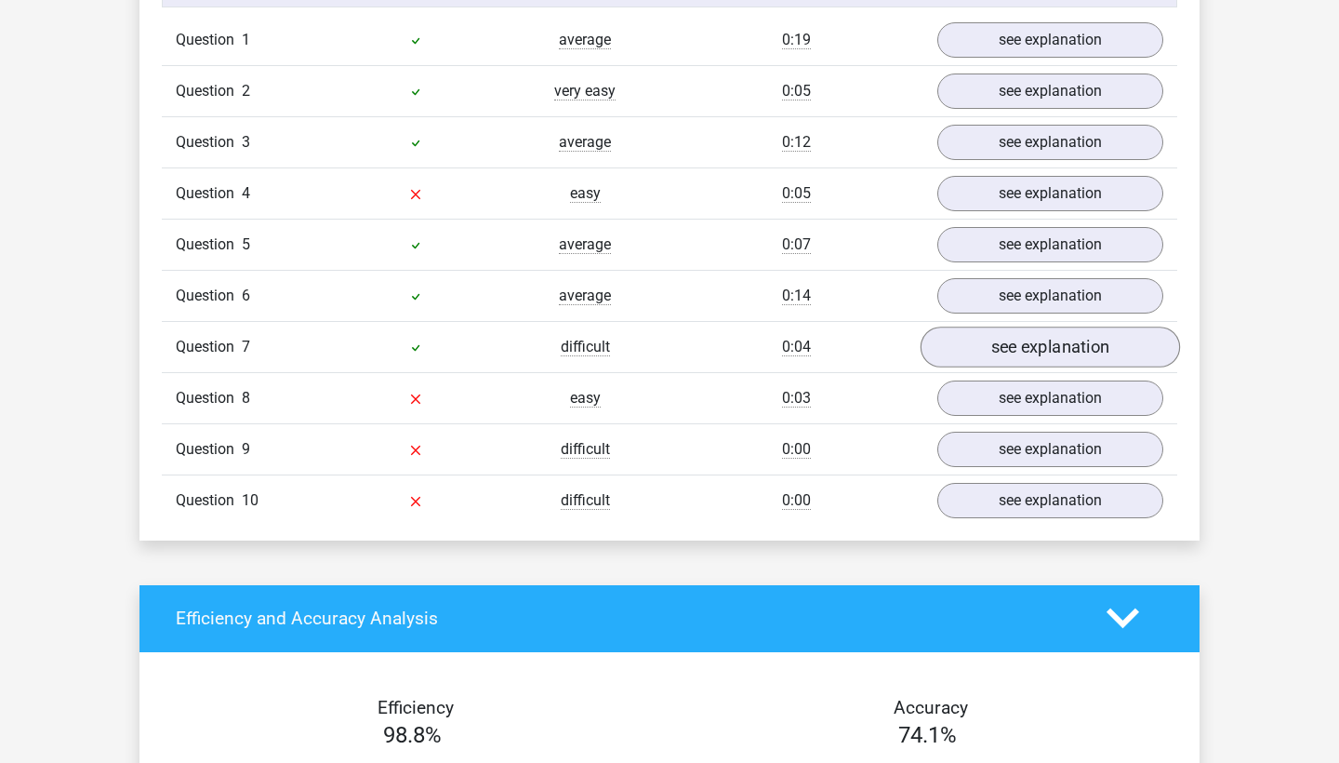
click at [997, 346] on link "see explanation" at bounding box center [1050, 346] width 259 height 41
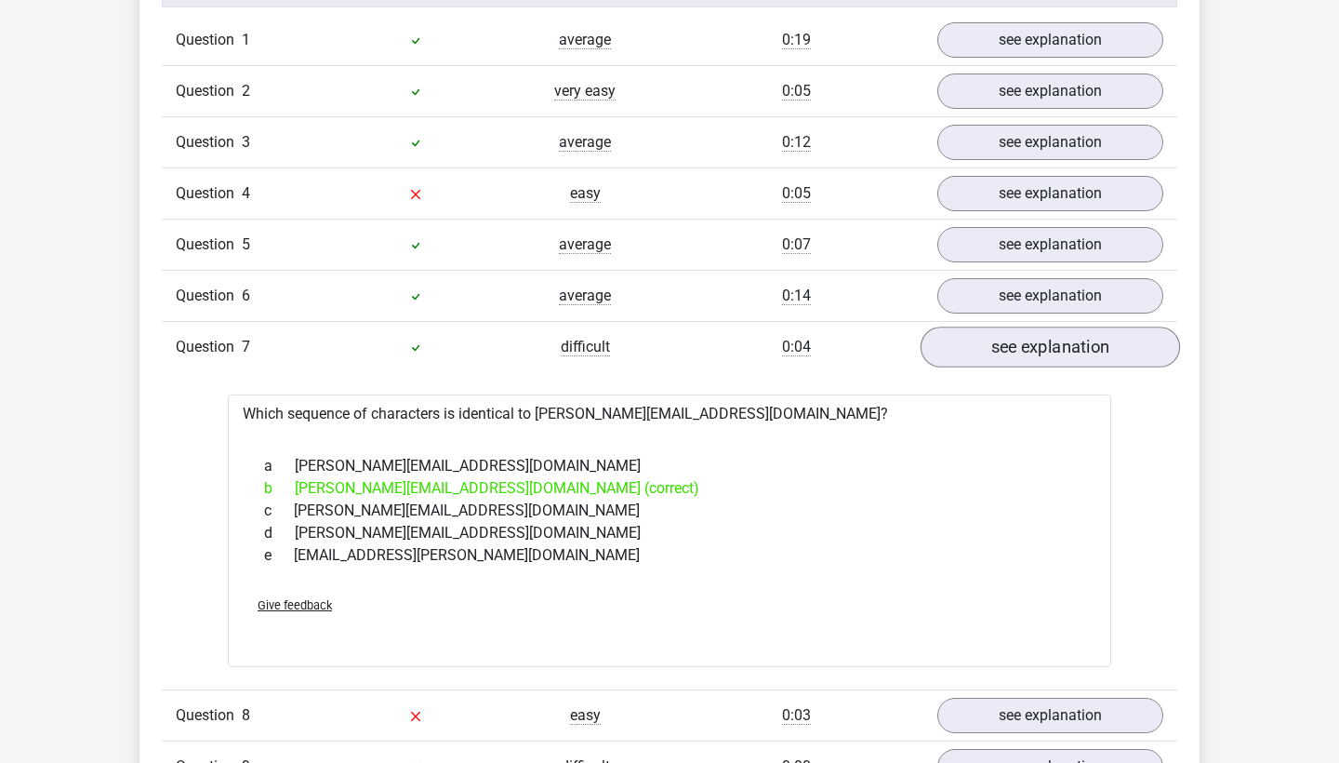
click at [997, 346] on link "see explanation" at bounding box center [1050, 346] width 259 height 41
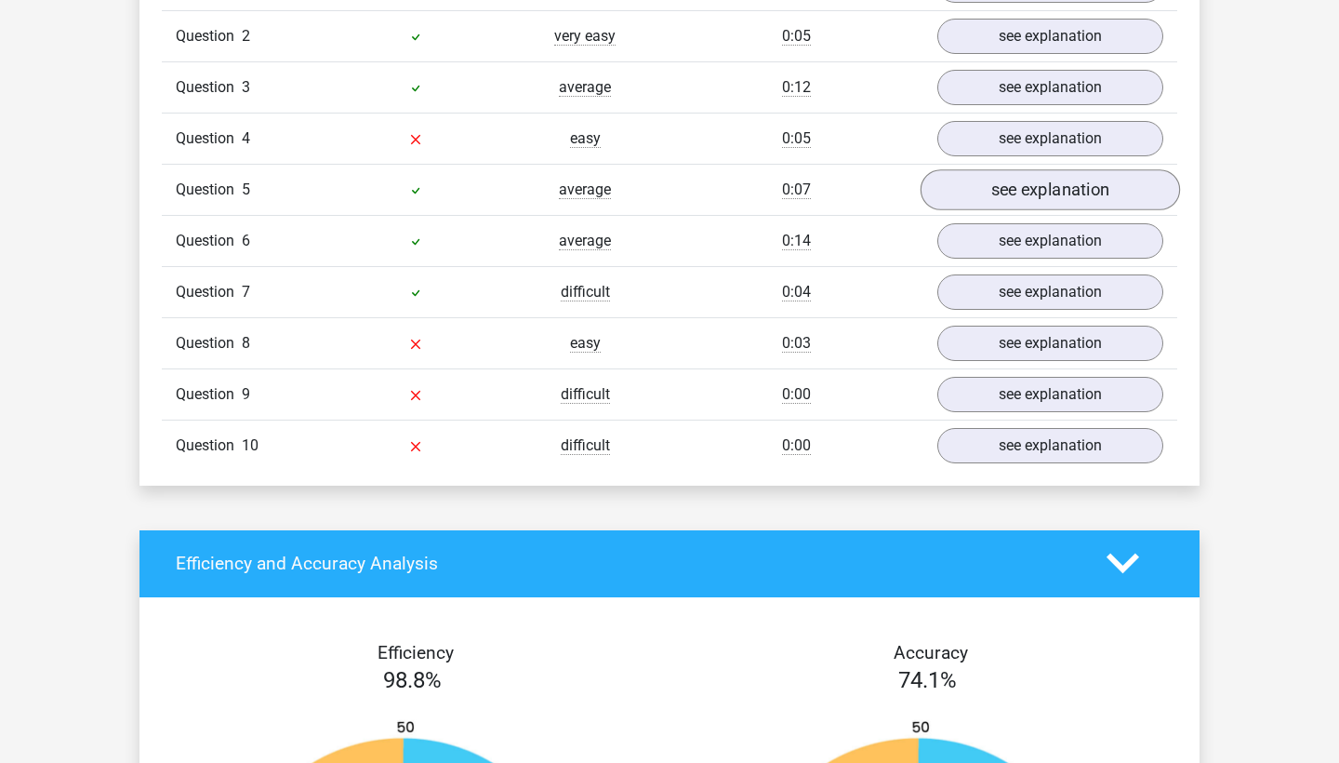
scroll to position [1610, 0]
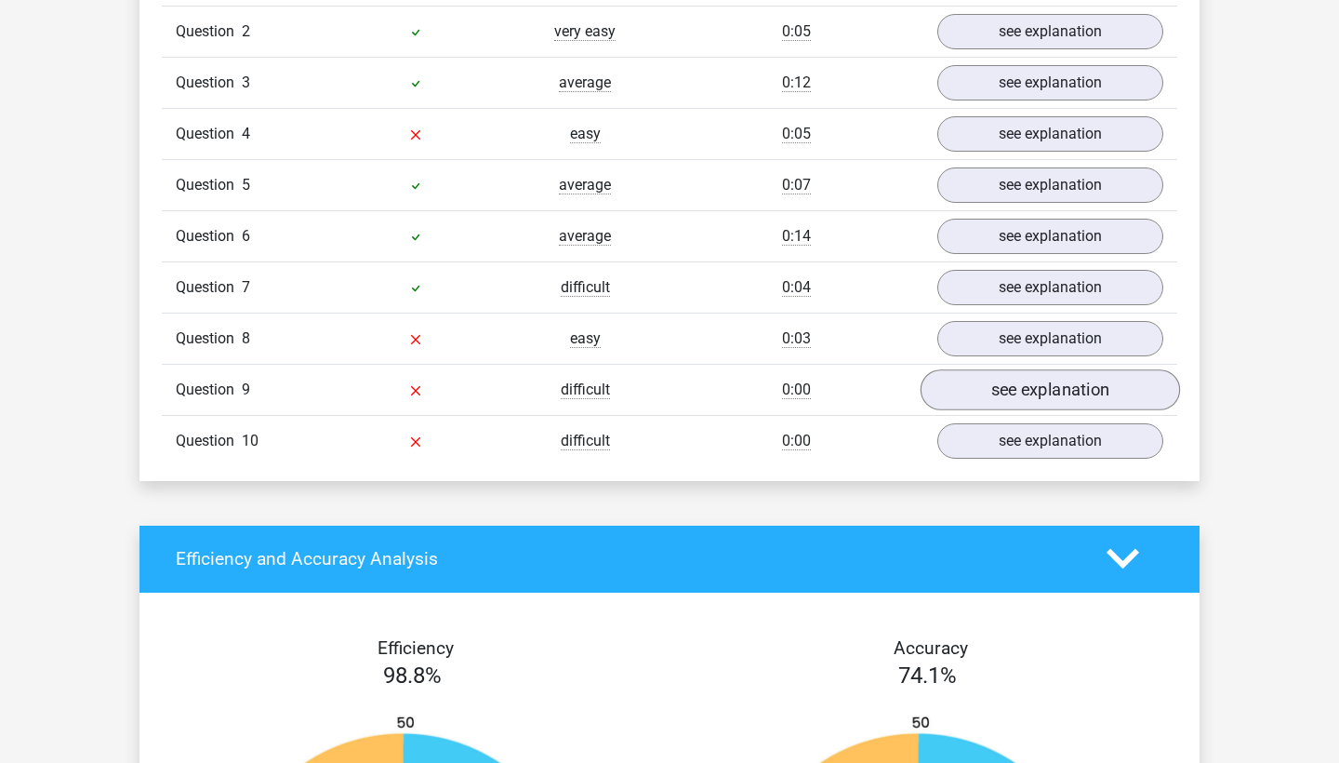
click at [984, 390] on link "see explanation" at bounding box center [1050, 389] width 259 height 41
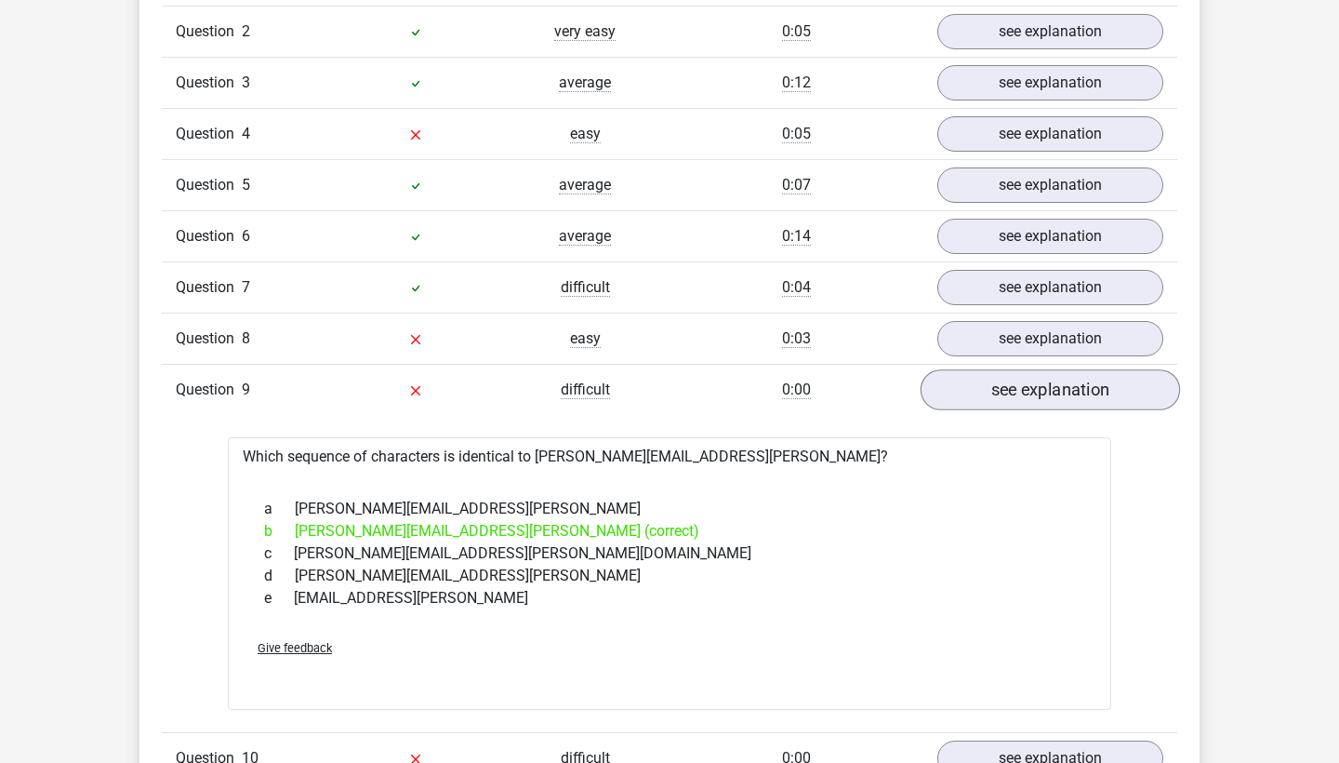
click at [984, 390] on link "see explanation" at bounding box center [1050, 389] width 259 height 41
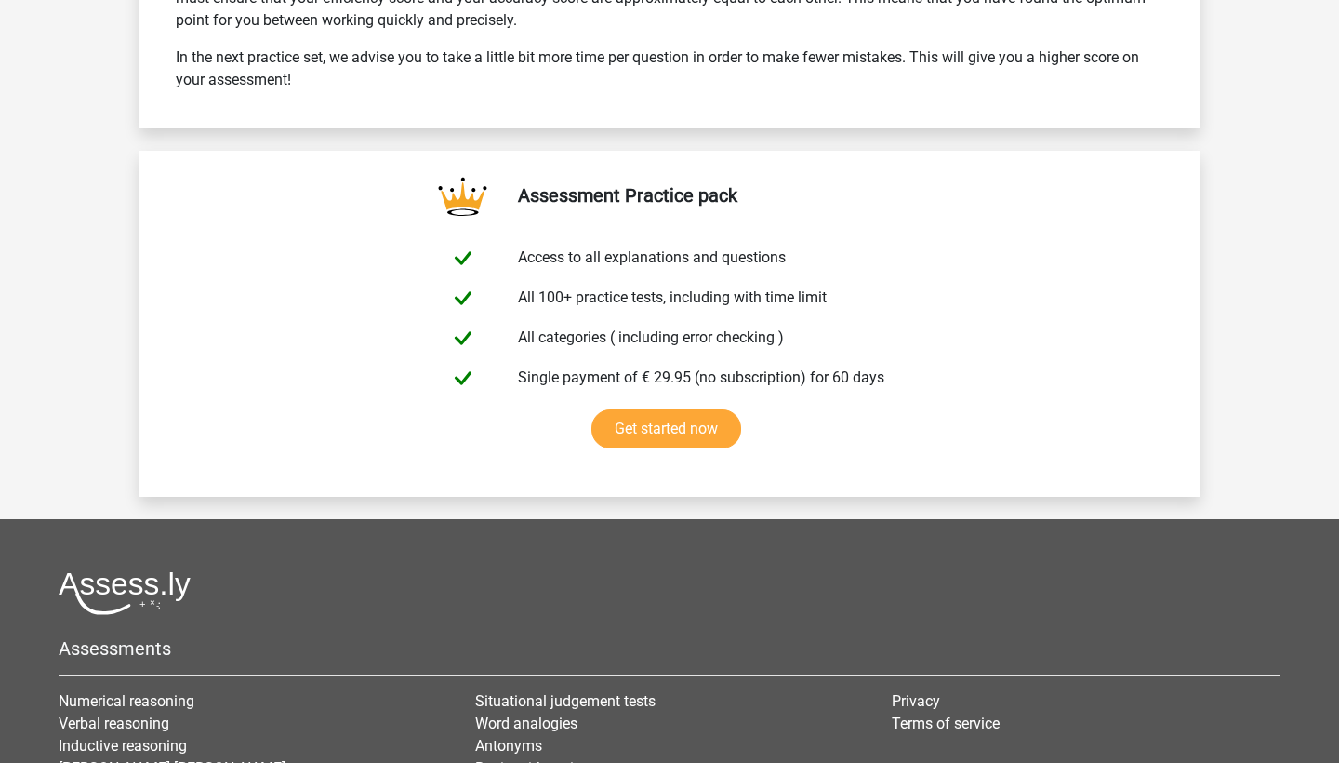
scroll to position [2972, 0]
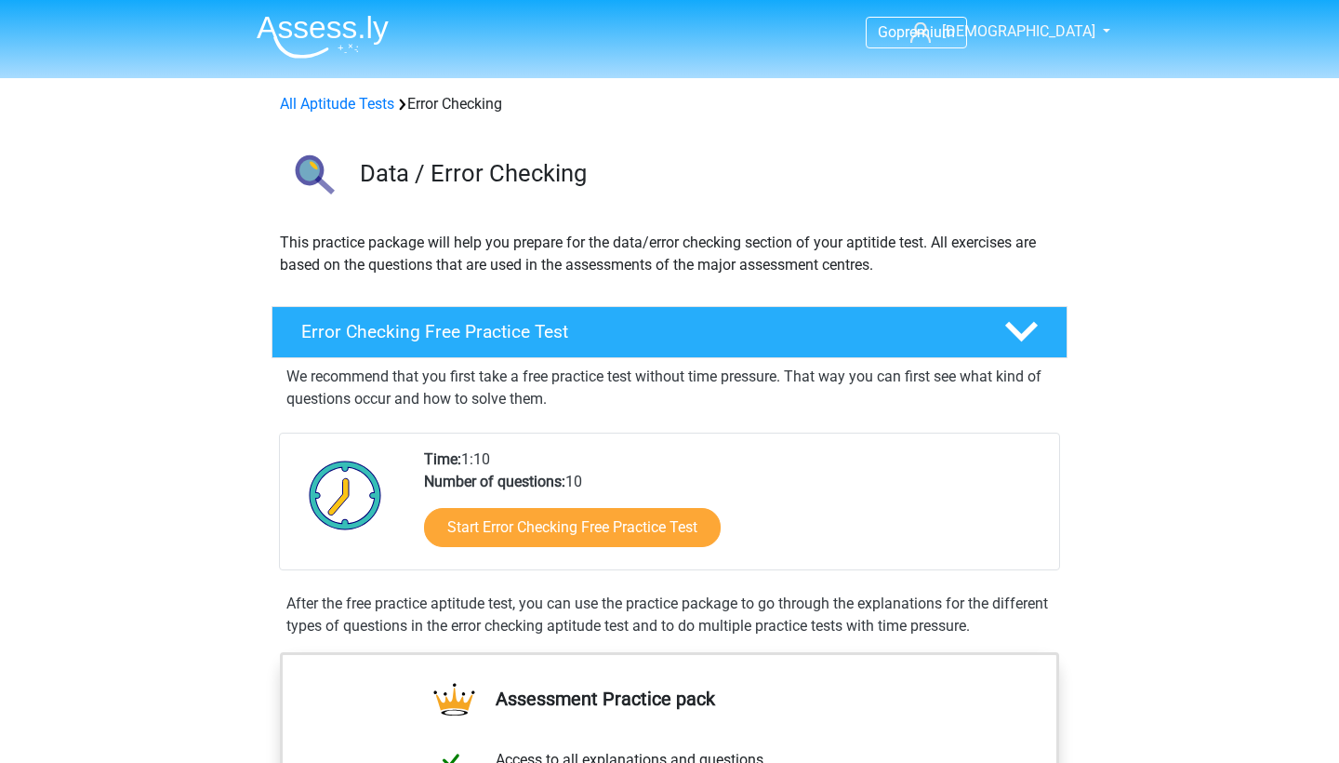
scroll to position [185, 0]
